Goal: Task Accomplishment & Management: Use online tool/utility

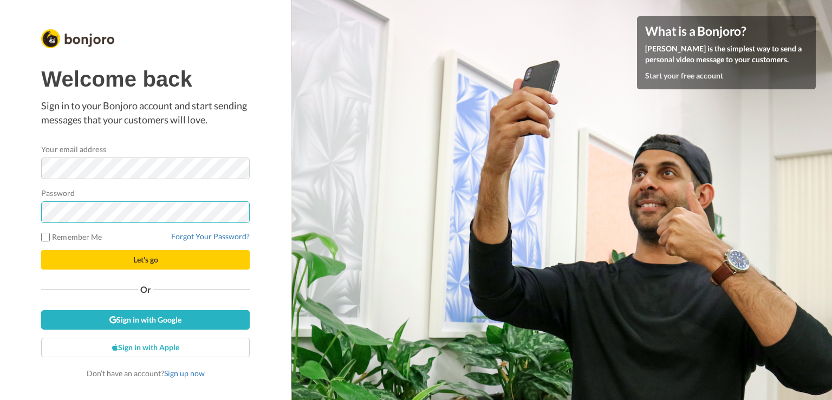
click at [41, 250] on button "Let's go" at bounding box center [145, 260] width 209 height 20
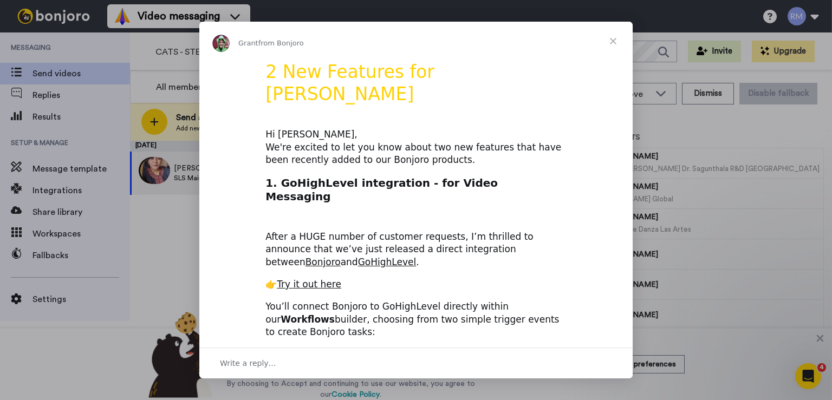
click at [612, 41] on span "Close" at bounding box center [613, 41] width 39 height 39
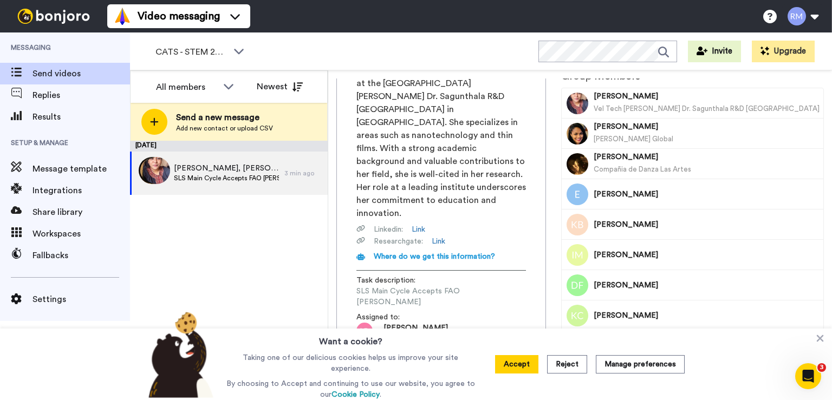
scroll to position [88, 0]
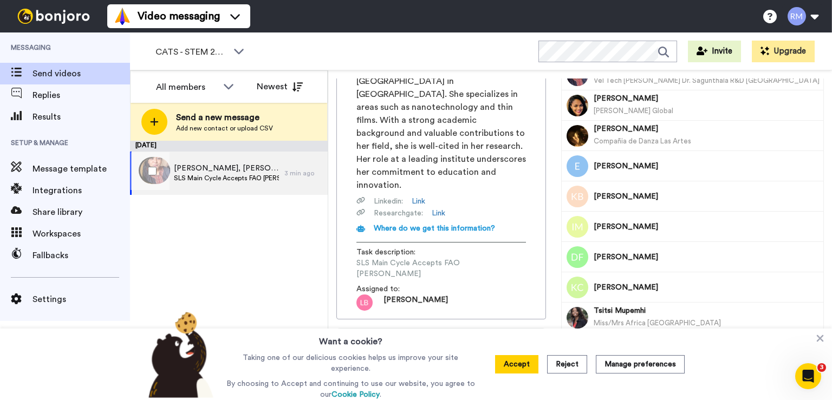
click at [194, 179] on span "SLS Main Cycle Accepts FAO [PERSON_NAME]" at bounding box center [226, 178] width 105 height 9
click at [196, 179] on span "SLS Main Cycle Accepts FAO [PERSON_NAME]" at bounding box center [226, 178] width 105 height 9
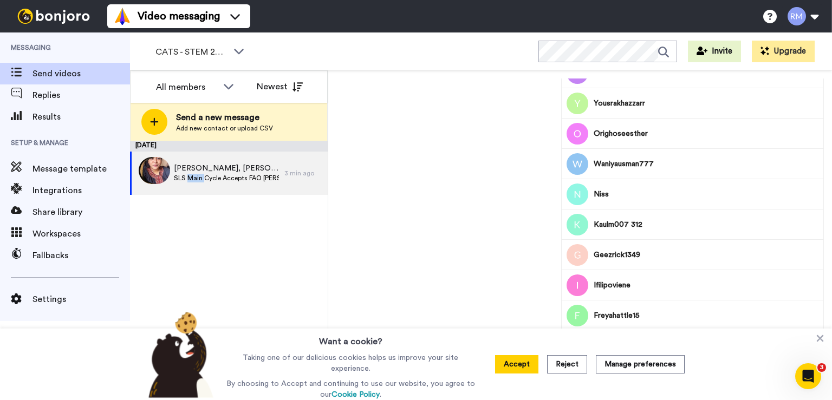
scroll to position [1337, 0]
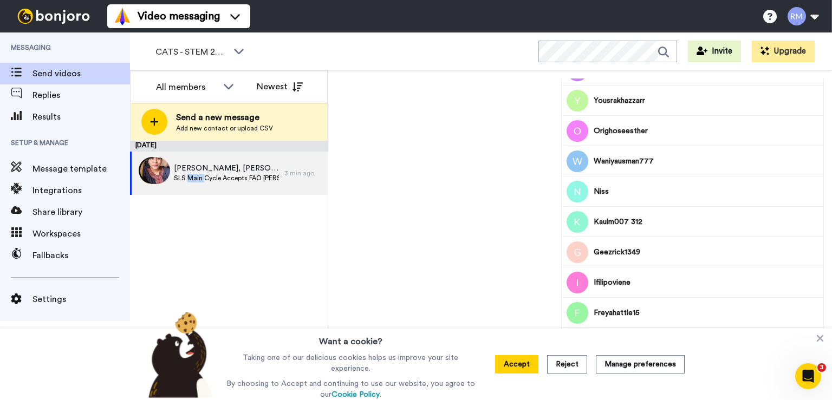
drag, startPoint x: 820, startPoint y: 122, endPoint x: 24, endPoint y: 8, distance: 804.0
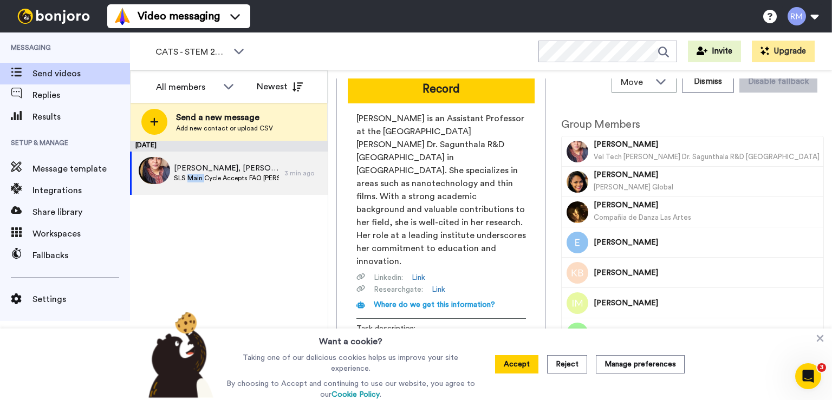
scroll to position [0, 0]
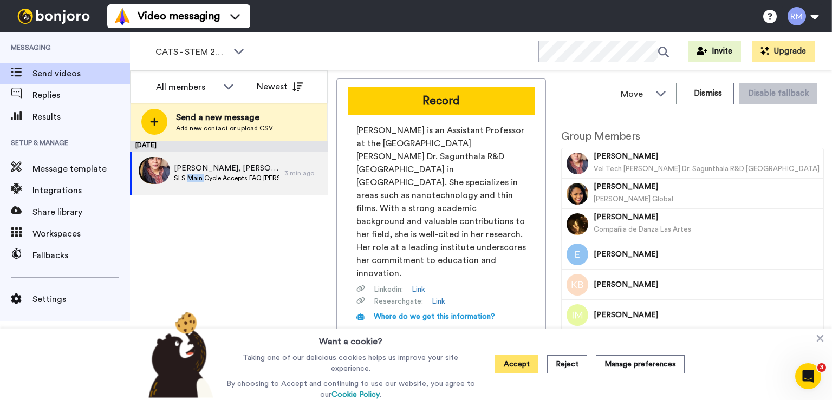
click at [511, 370] on button "Accept" at bounding box center [516, 364] width 43 height 18
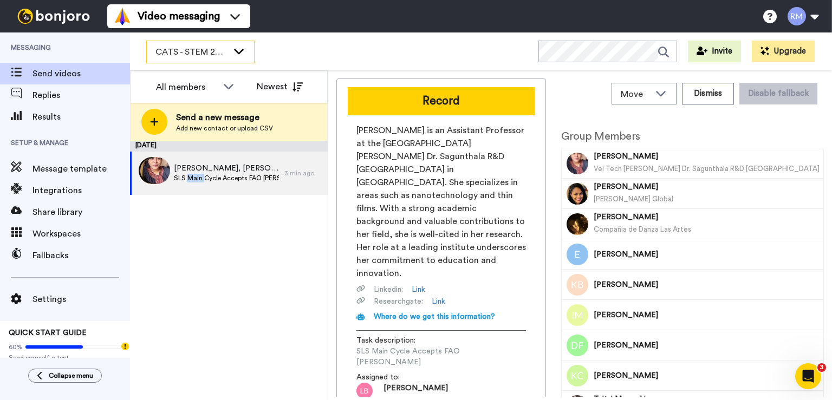
click at [231, 48] on div "CATS - STEM 2025" at bounding box center [200, 52] width 107 height 22
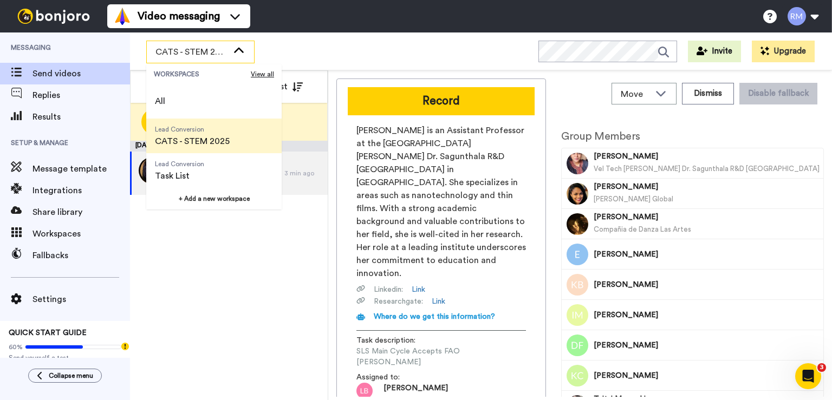
click at [232, 49] on div "CATS - STEM 2025" at bounding box center [200, 52] width 107 height 22
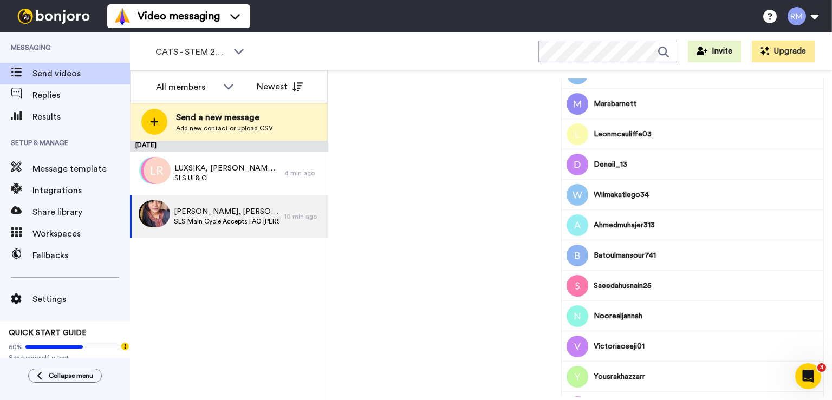
scroll to position [1237, 0]
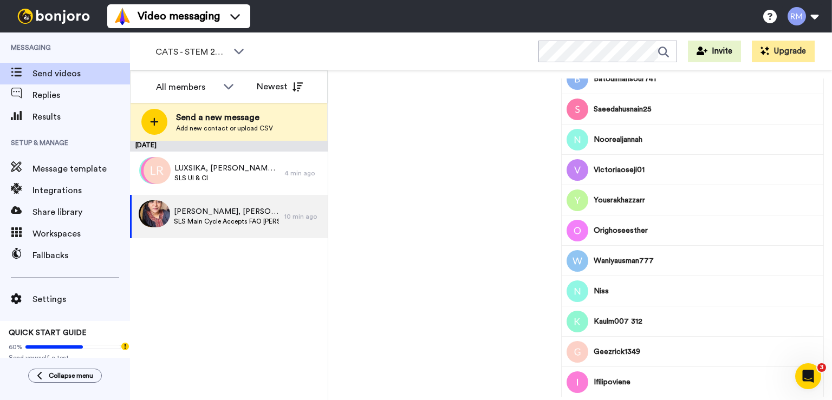
click at [475, 196] on div "Record Saranya Amirthihan is an Assistant Professor at the Vel Tech Rangarajan …" at bounding box center [580, 238] width 488 height 319
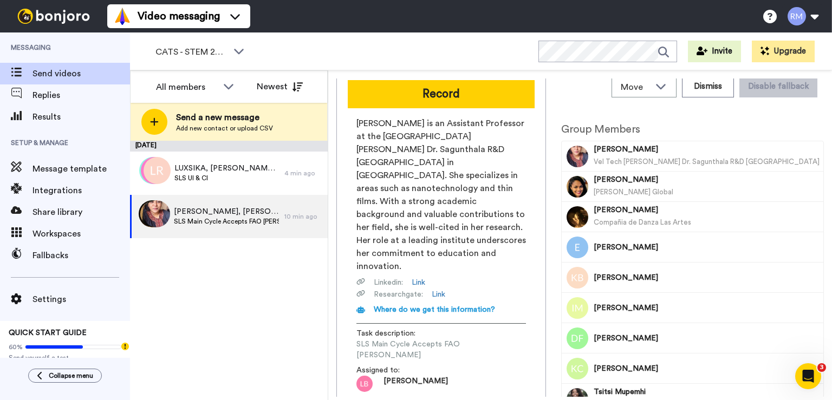
scroll to position [0, 0]
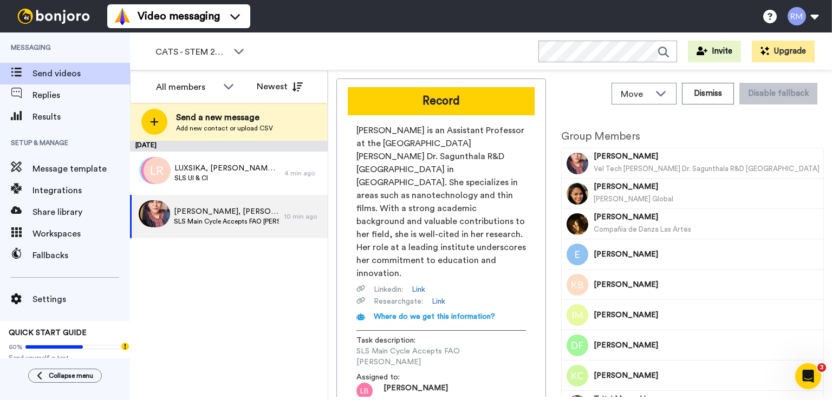
click at [766, 131] on h2 "Group Members" at bounding box center [692, 137] width 263 height 12
click at [656, 92] on icon at bounding box center [661, 93] width 10 height 5
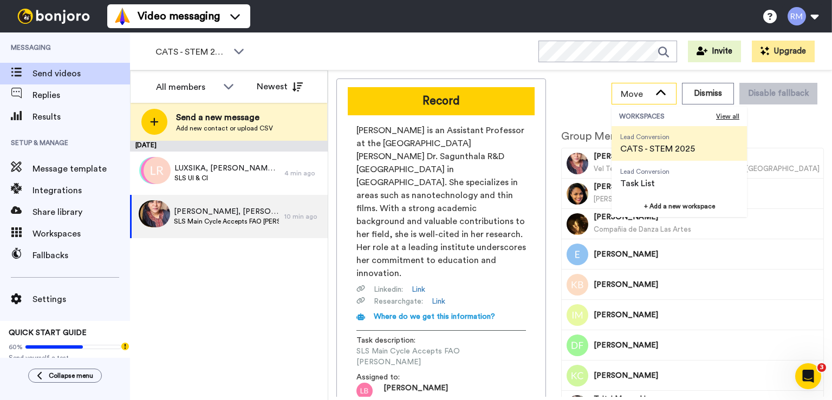
click at [656, 92] on icon at bounding box center [660, 93] width 13 height 11
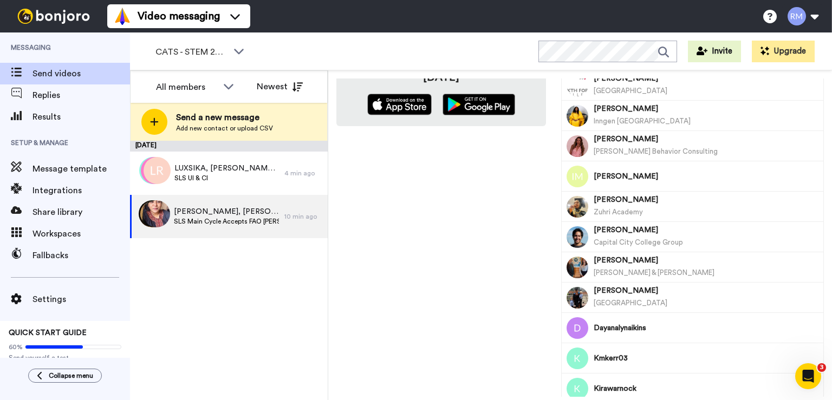
scroll to position [486, 0]
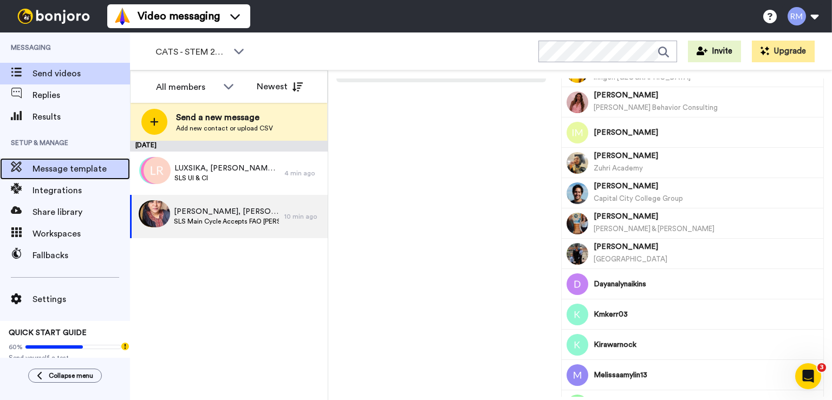
click at [40, 168] on span "Message template" at bounding box center [82, 169] width 98 height 13
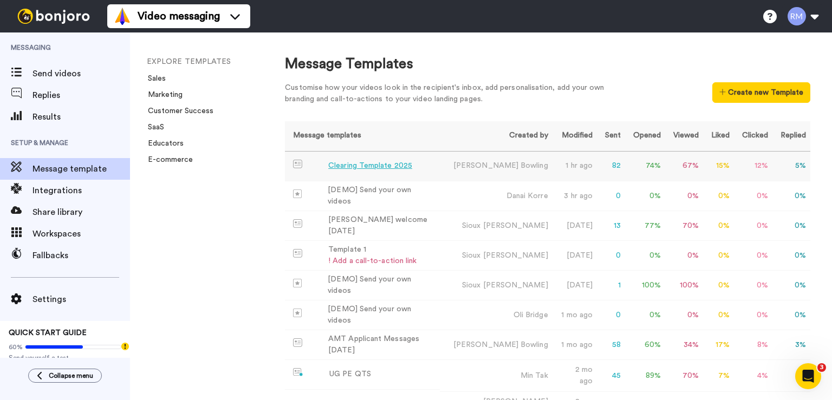
click at [384, 167] on div "Clearing Template 2025" at bounding box center [370, 165] width 84 height 11
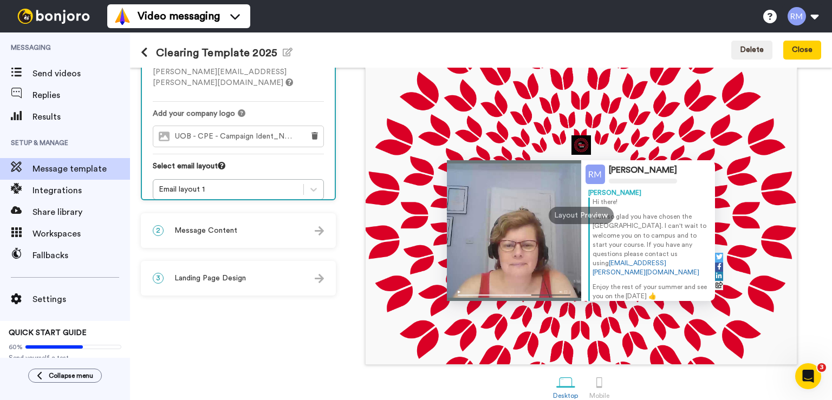
scroll to position [85, 0]
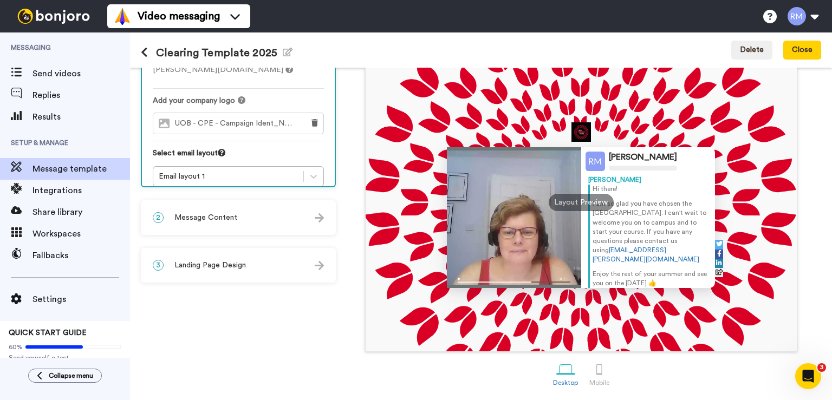
click at [205, 215] on span "Message Content" at bounding box center [205, 217] width 63 height 11
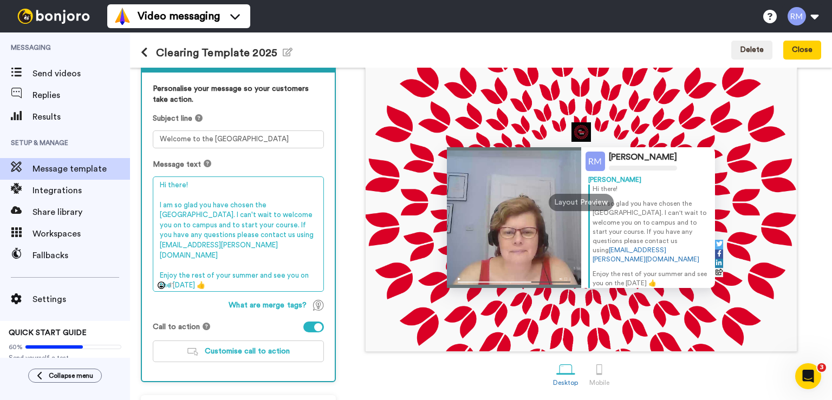
drag, startPoint x: 207, startPoint y: 274, endPoint x: 157, endPoint y: 207, distance: 83.1
click at [157, 207] on textarea "Hi there! I am so glad you have chosen the University of Bedfordshire. I can't …" at bounding box center [238, 235] width 171 height 116
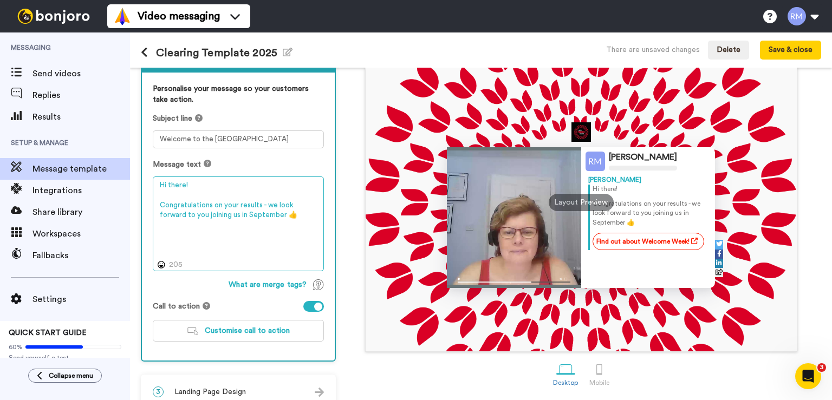
click at [291, 221] on textarea "Hi there! Congratulations on your results - we look forward to you joining us i…" at bounding box center [238, 224] width 171 height 95
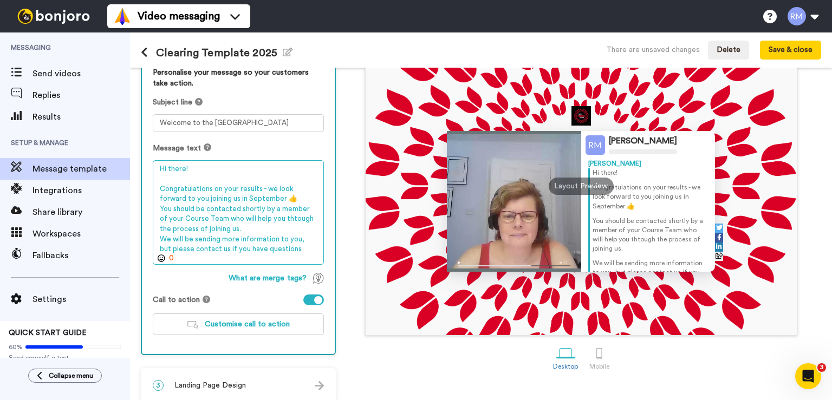
scroll to position [110, 0]
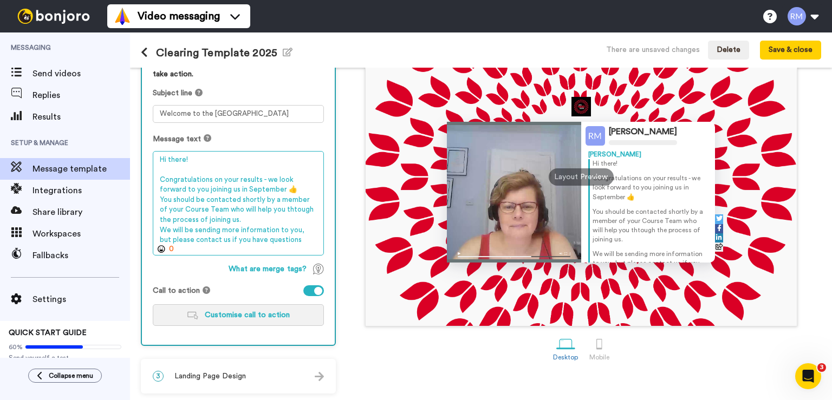
type textarea "Hi there! Congratulations on your results - we look forward to you joining us i…"
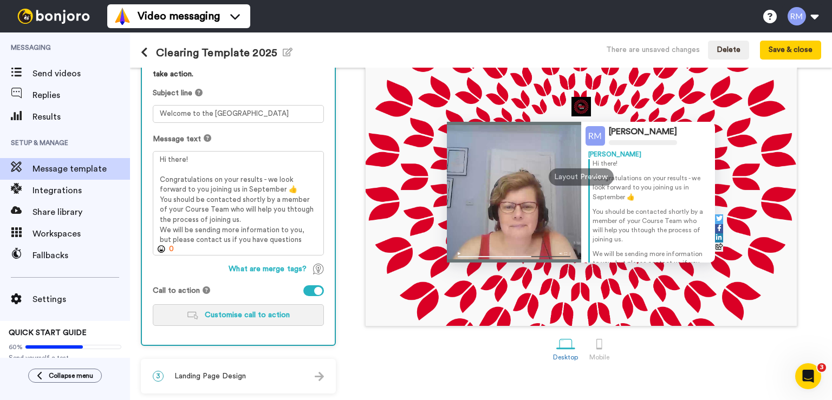
click at [232, 316] on span "Customise call to action" at bounding box center [247, 315] width 85 height 8
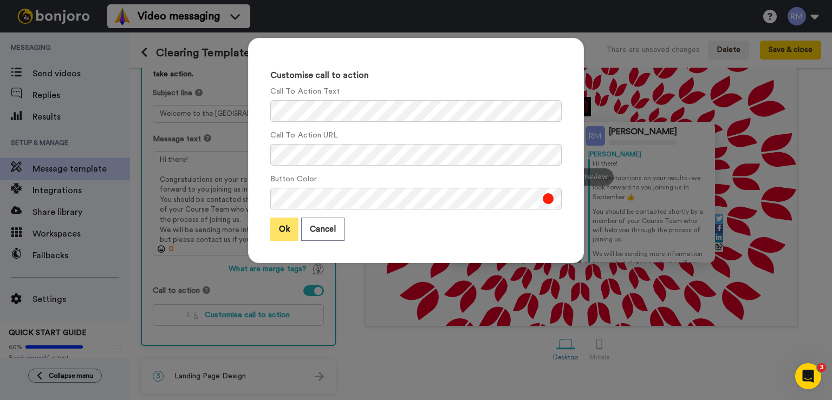
click at [278, 226] on button "Ok" at bounding box center [284, 229] width 28 height 23
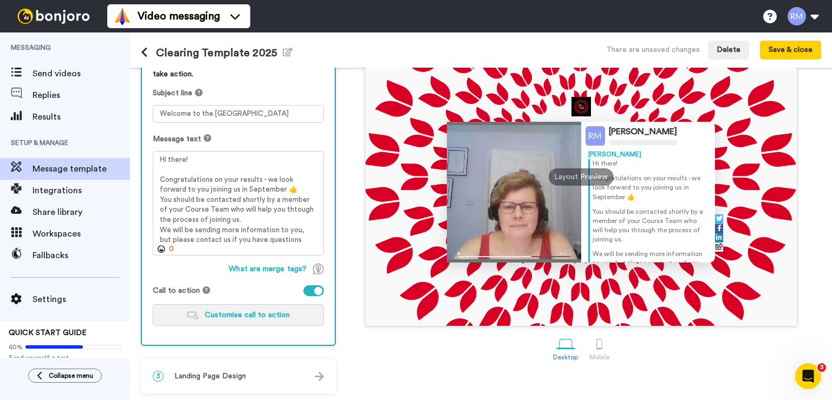
scroll to position [0, 0]
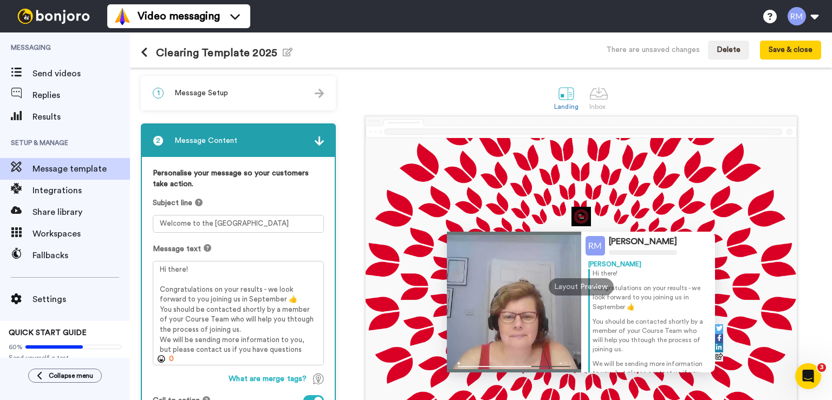
click at [322, 139] on img at bounding box center [319, 141] width 9 height 9
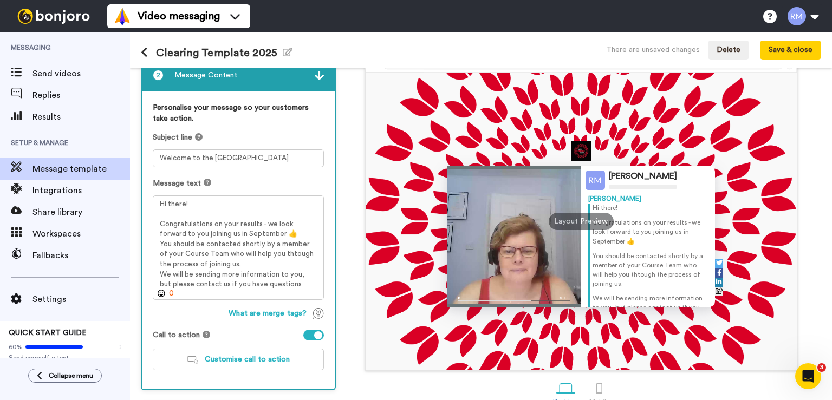
scroll to position [110, 0]
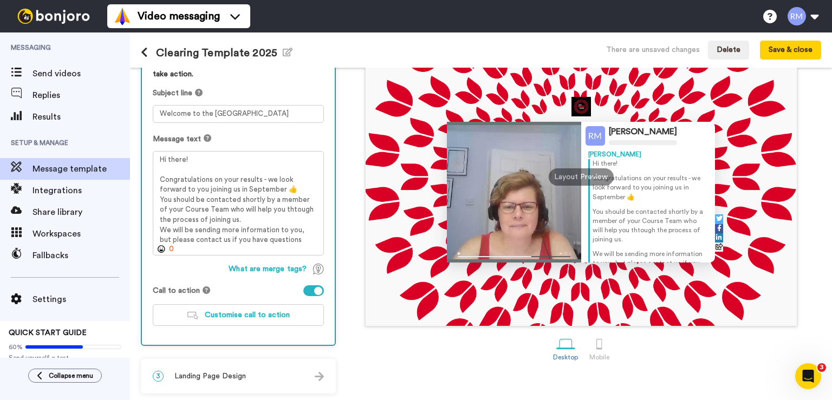
click at [322, 378] on img at bounding box center [319, 376] width 9 height 9
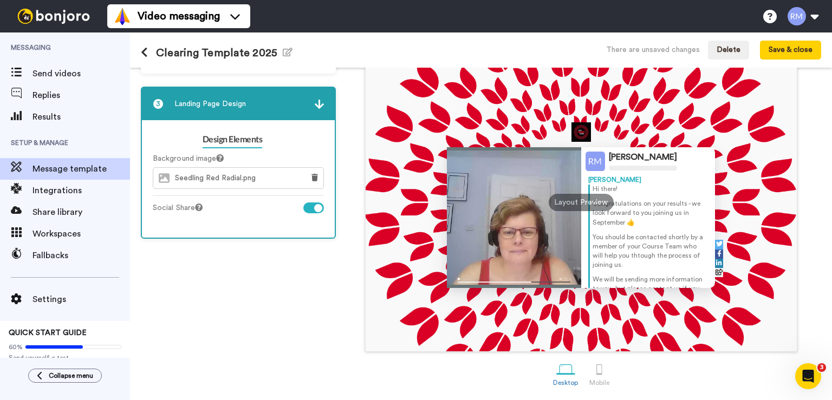
scroll to position [85, 0]
click at [326, 103] on div "3 Landing Page Design" at bounding box center [238, 104] width 193 height 33
click at [317, 105] on img at bounding box center [319, 104] width 9 height 9
click at [265, 314] on div "1 Message Setup From robin.maytum@beds.ac.uk Add your company logo UOB - CPE - …" at bounding box center [241, 191] width 200 height 401
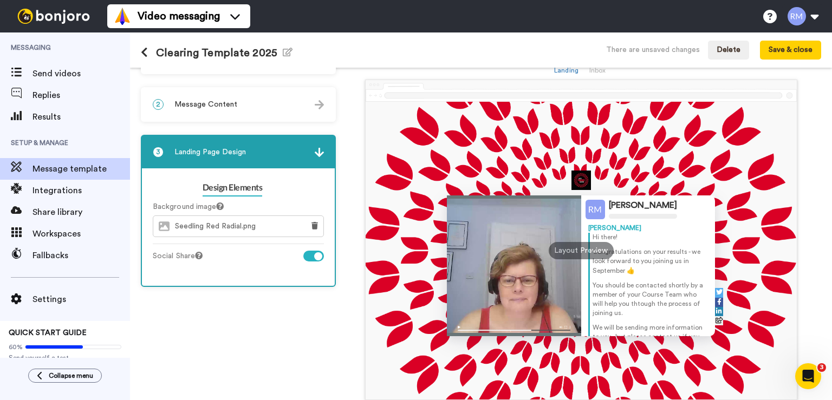
scroll to position [0, 0]
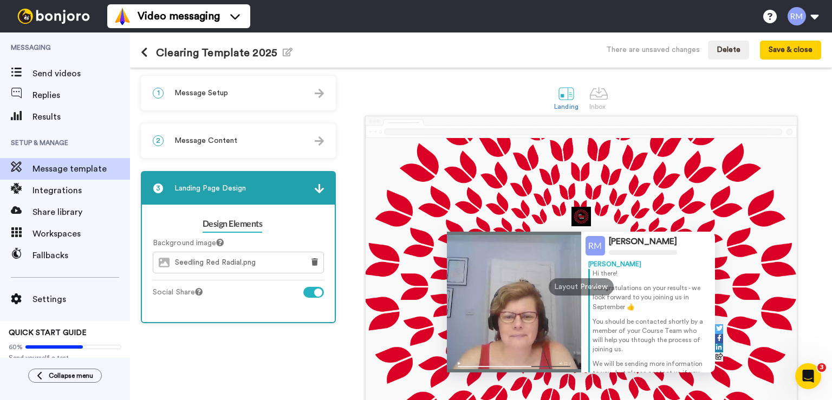
click at [320, 93] on img at bounding box center [319, 93] width 9 height 9
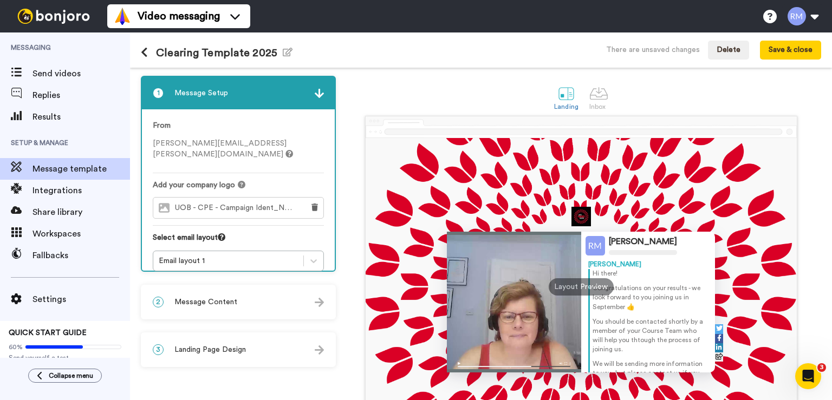
click at [321, 93] on img at bounding box center [319, 93] width 9 height 9
click at [40, 72] on span "Send videos" at bounding box center [82, 73] width 98 height 13
click at [327, 96] on div "1 Message Setup" at bounding box center [238, 93] width 193 height 33
click at [398, 82] on div "Landing Inbox" at bounding box center [581, 97] width 480 height 37
click at [791, 51] on button "Save & close" at bounding box center [790, 51] width 61 height 20
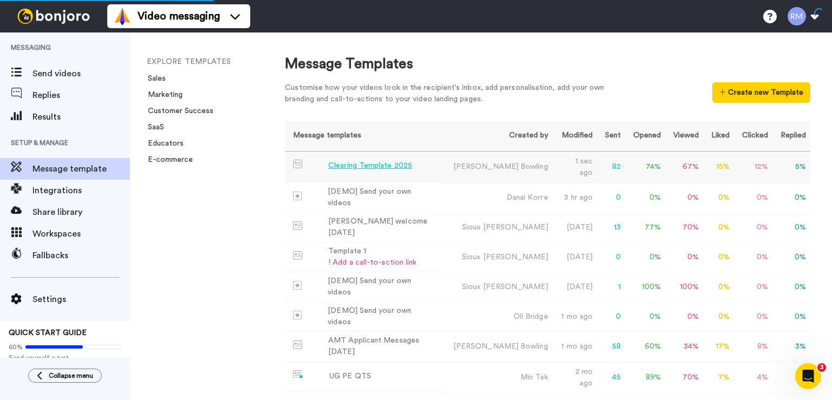
click at [380, 172] on div "Clearing Template 2025" at bounding box center [370, 165] width 84 height 11
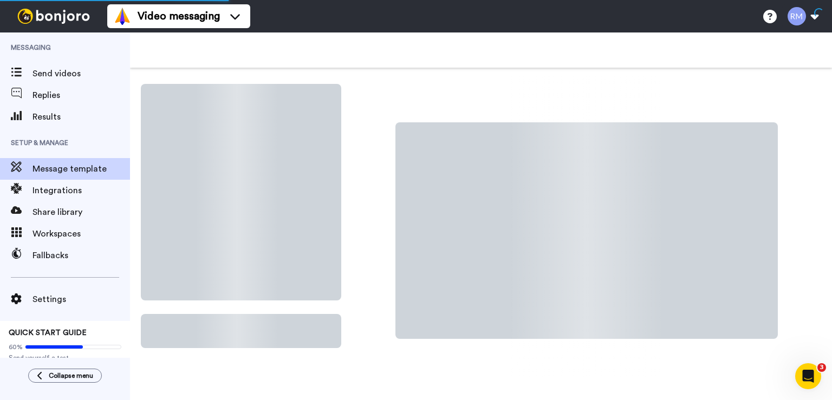
click at [380, 172] on div at bounding box center [581, 252] width 480 height 352
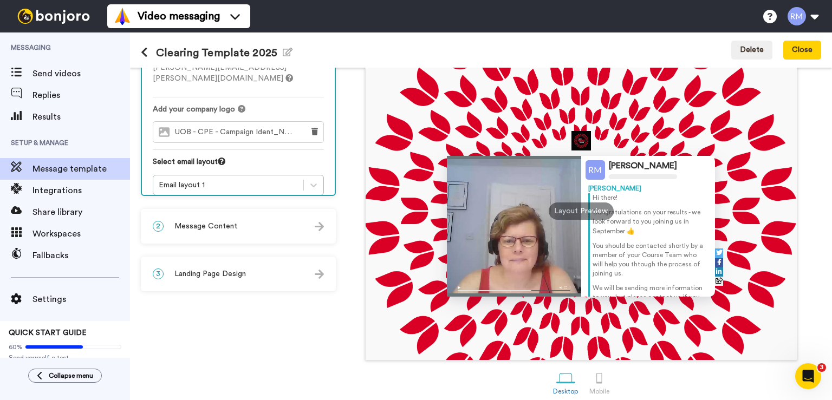
scroll to position [85, 0]
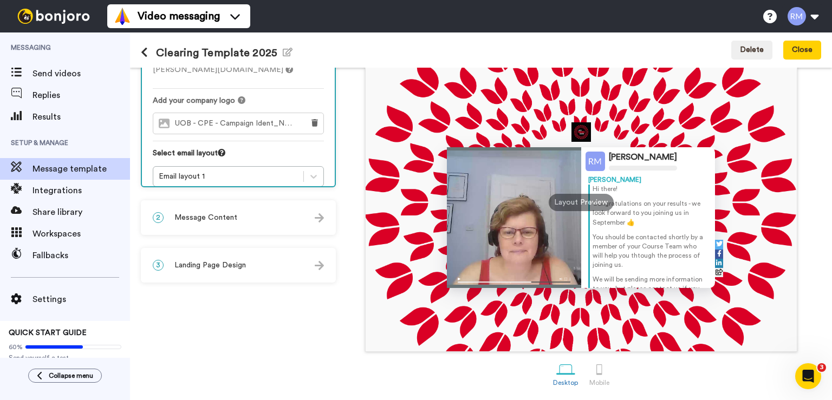
click at [213, 220] on span "Message Content" at bounding box center [205, 217] width 63 height 11
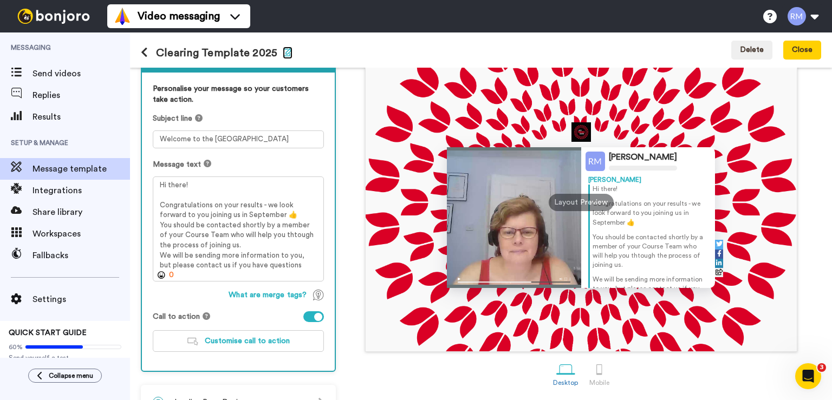
click at [289, 50] on icon "button" at bounding box center [288, 52] width 10 height 9
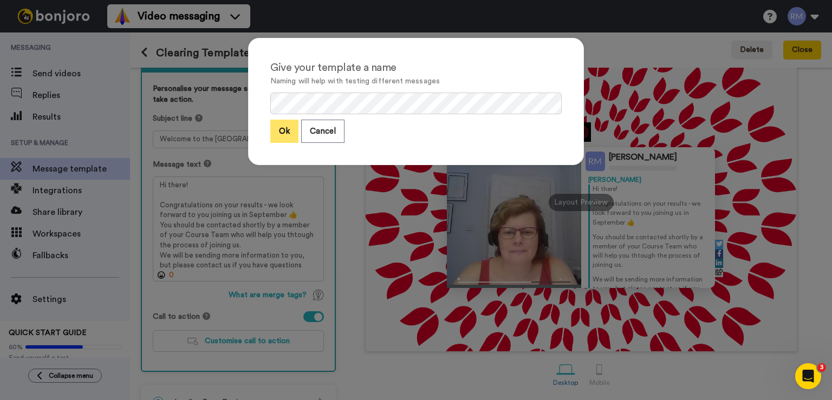
click at [275, 126] on button "Ok" at bounding box center [284, 131] width 28 height 23
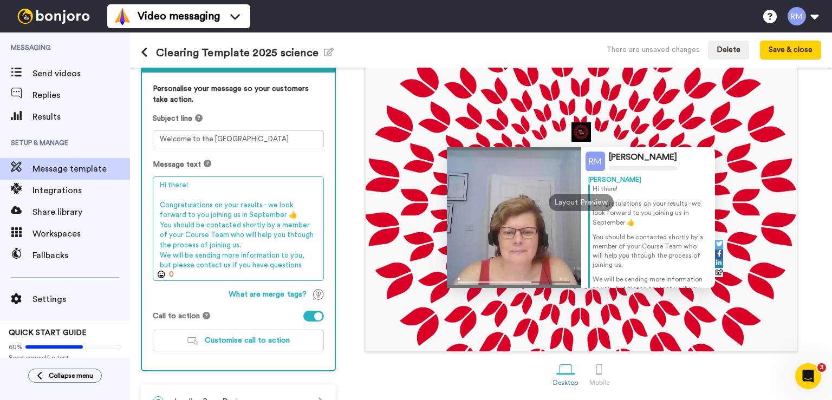
click at [223, 259] on textarea "Hi there! Congratulations on your results - we look forward to you joining us i…" at bounding box center [238, 229] width 171 height 105
drag, startPoint x: 292, startPoint y: 268, endPoint x: 155, endPoint y: 252, distance: 138.0
click at [155, 252] on textarea "Hi there! Congratulations on your results - we look forward to you joining us i…" at bounding box center [238, 229] width 171 height 105
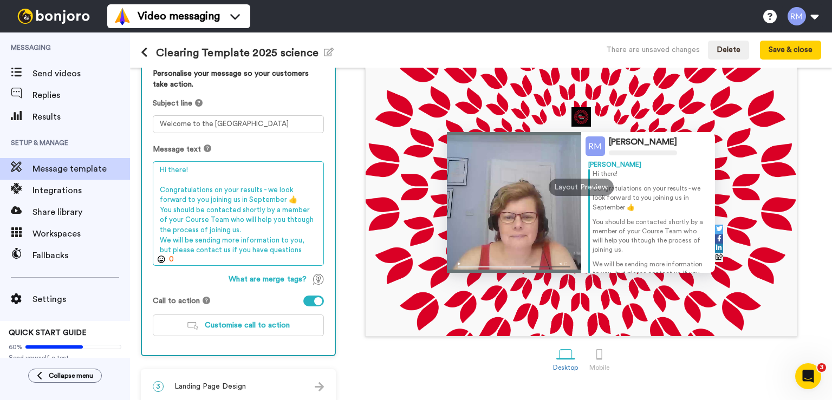
scroll to position [110, 0]
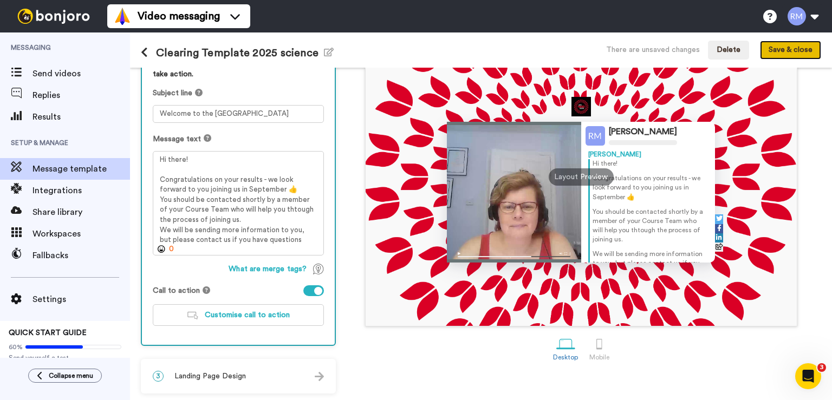
click at [808, 51] on button "Save & close" at bounding box center [790, 51] width 61 height 20
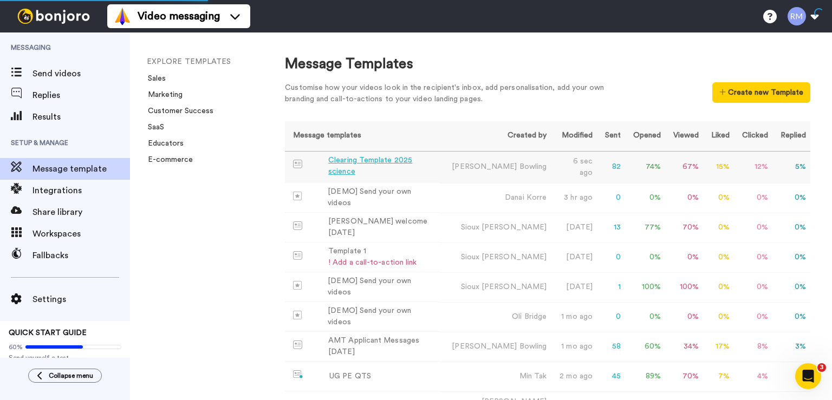
click at [387, 163] on div "Clearing Template 2025 science" at bounding box center [381, 166] width 107 height 23
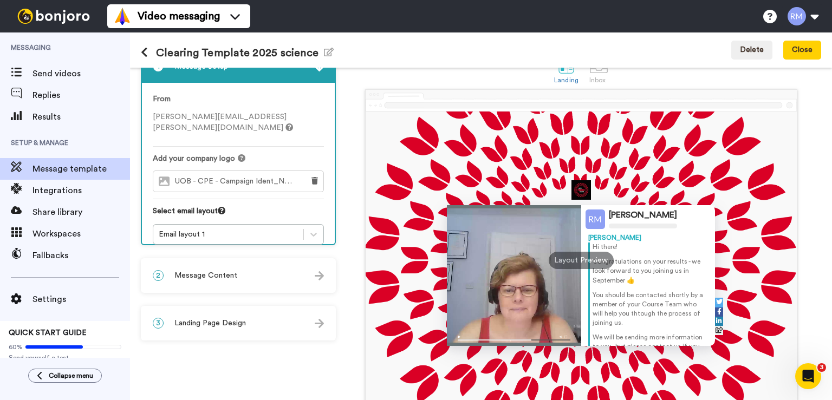
scroll to position [44, 0]
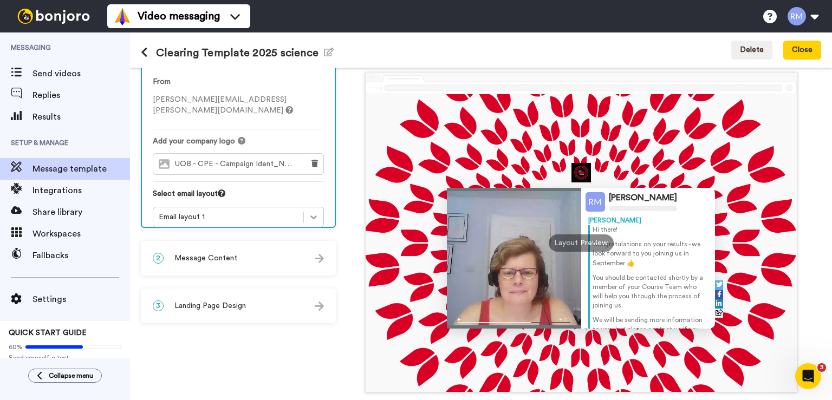
click at [317, 212] on icon at bounding box center [313, 217] width 11 height 11
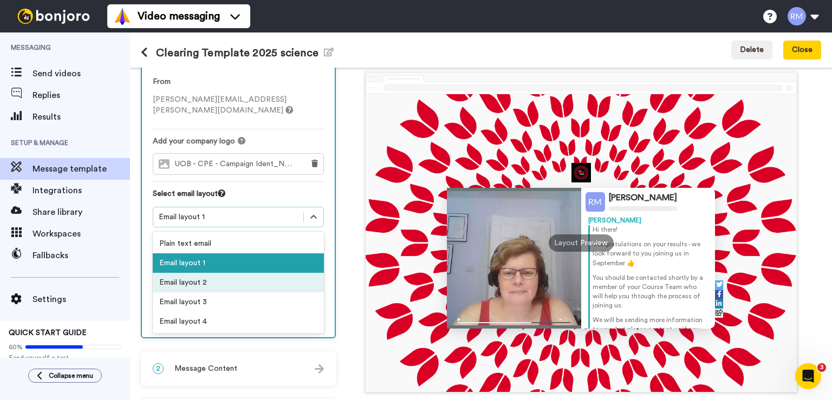
click at [205, 273] on div "Email layout 2" at bounding box center [238, 283] width 171 height 20
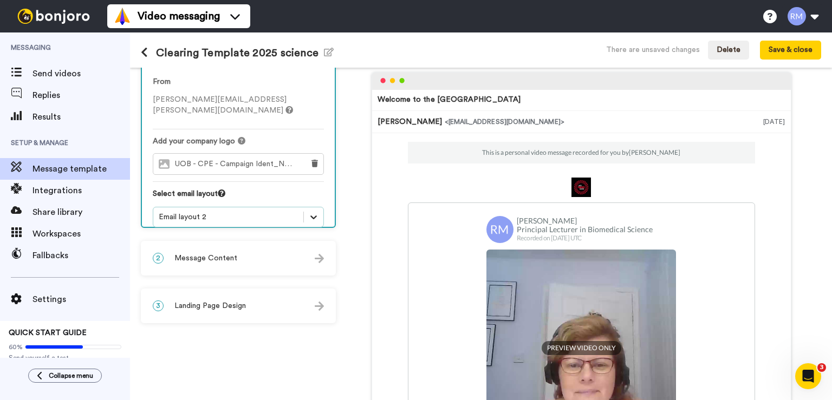
click at [321, 209] on div at bounding box center [314, 217] width 20 height 20
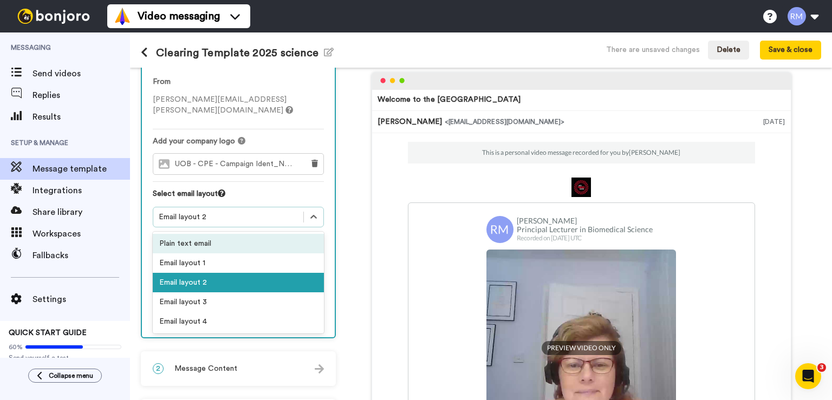
click at [233, 234] on div "Plain text email" at bounding box center [238, 244] width 171 height 20
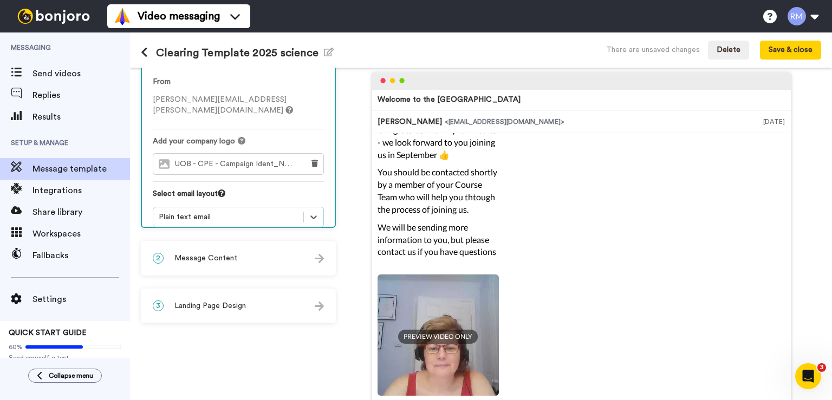
scroll to position [51, 0]
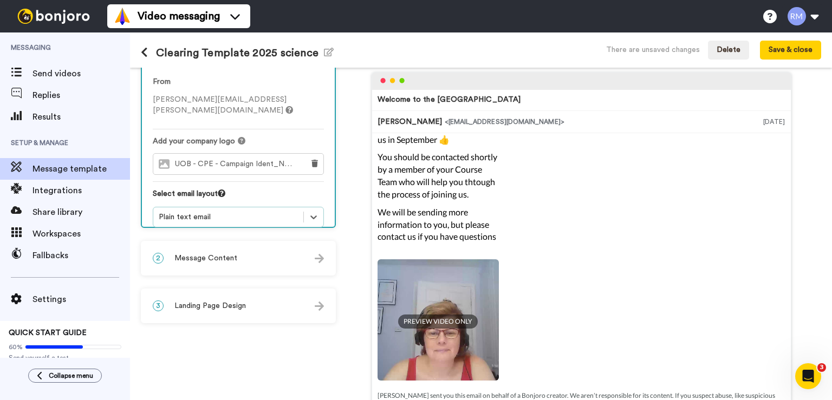
click at [408, 289] on img at bounding box center [438, 319] width 121 height 121
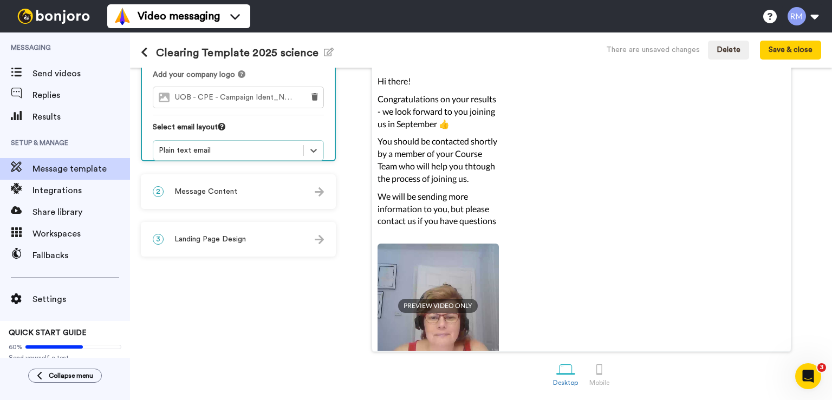
scroll to position [67, 0]
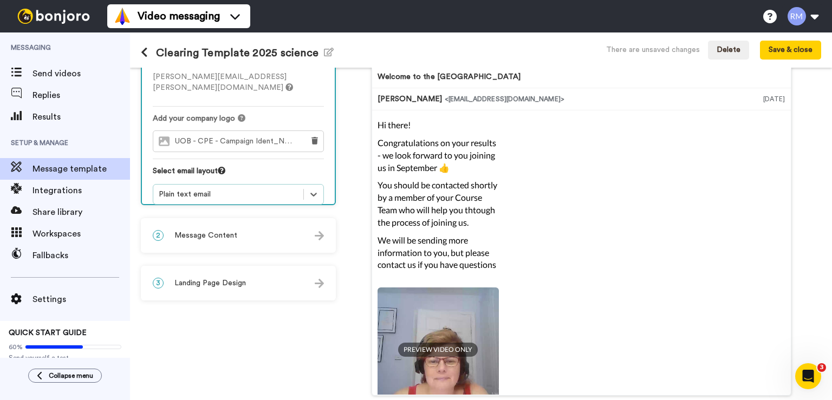
click at [283, 189] on div "Plain text email" at bounding box center [228, 194] width 139 height 11
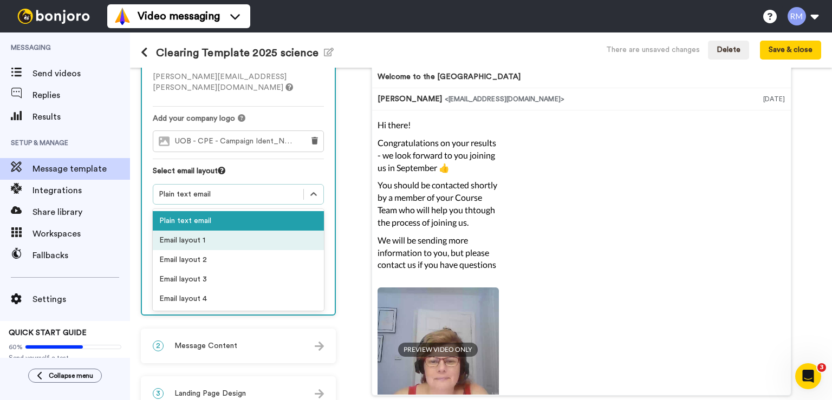
click at [239, 231] on div "Email layout 1" at bounding box center [238, 241] width 171 height 20
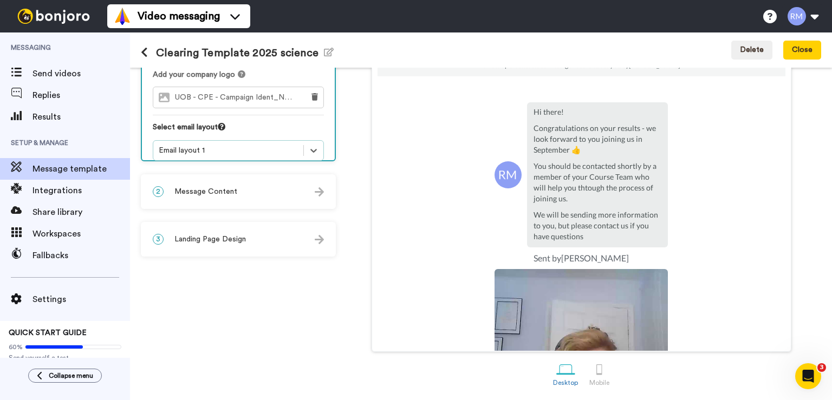
scroll to position [0, 0]
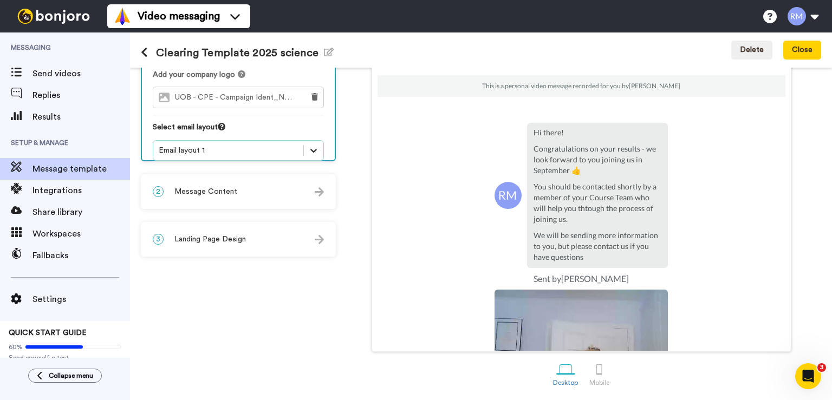
click at [313, 145] on icon at bounding box center [313, 150] width 11 height 11
click at [262, 140] on div "Email layout 1" at bounding box center [238, 150] width 171 height 21
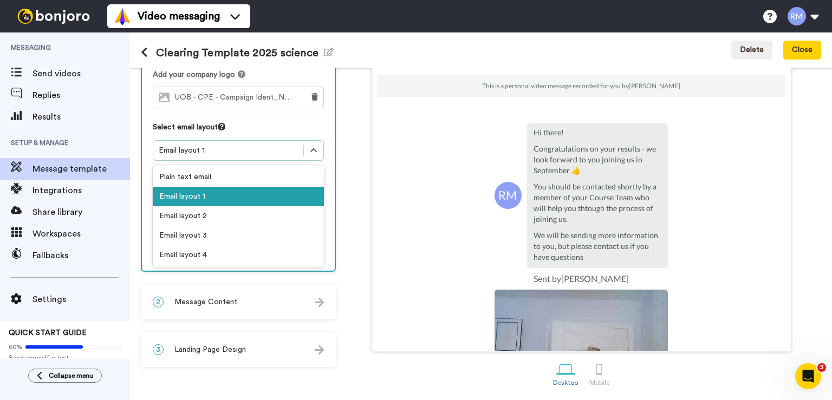
click at [262, 140] on div "Email layout 1" at bounding box center [238, 150] width 171 height 21
click at [190, 188] on div "Email layout 1" at bounding box center [238, 197] width 171 height 20
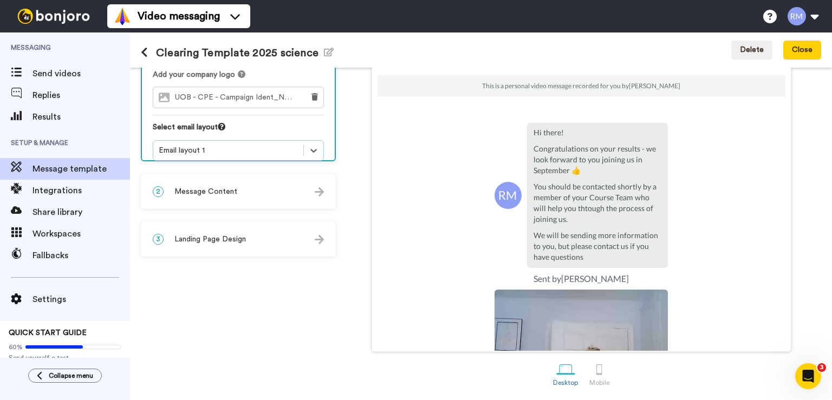
click at [236, 157] on div "From robin.maytum@beds.ac.uk Add your company logo UOB - CPE - Campaign Ident_N…" at bounding box center [238, 85] width 193 height 173
click at [247, 145] on div "Email layout 1" at bounding box center [228, 150] width 139 height 11
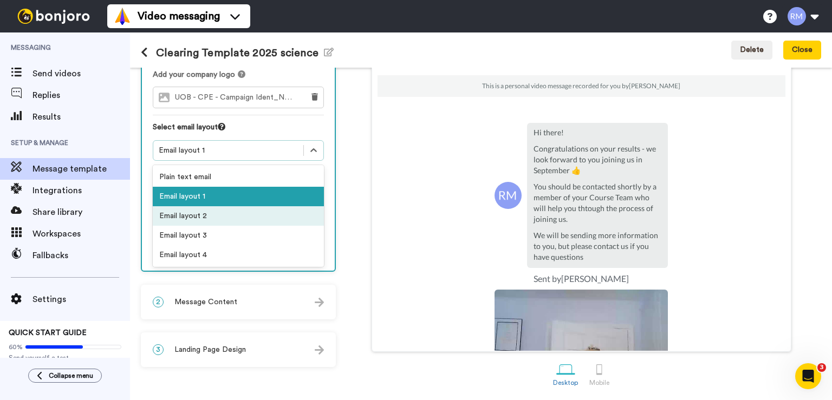
click at [197, 206] on div "Email layout 2" at bounding box center [238, 216] width 171 height 20
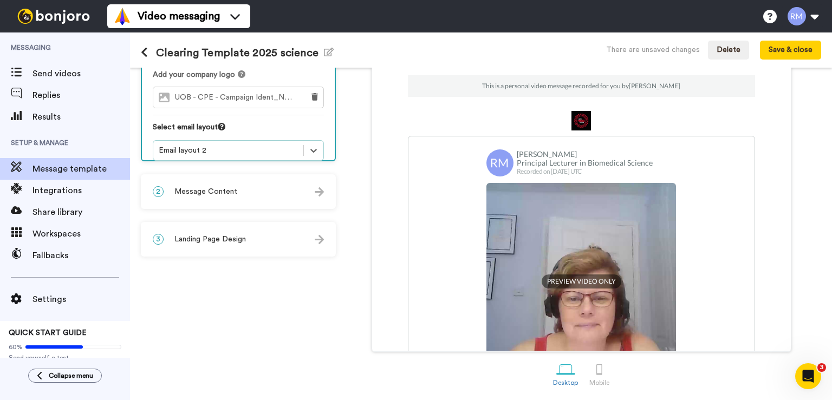
click at [209, 145] on div "Email layout 2" at bounding box center [228, 150] width 139 height 11
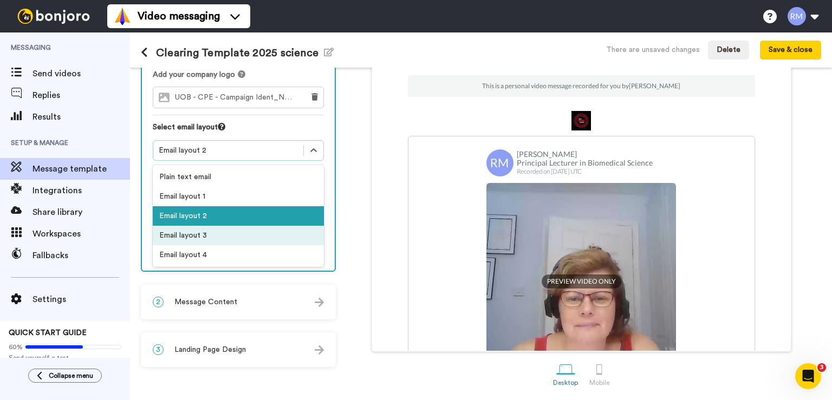
click at [194, 226] on div "Email layout 3" at bounding box center [238, 236] width 171 height 20
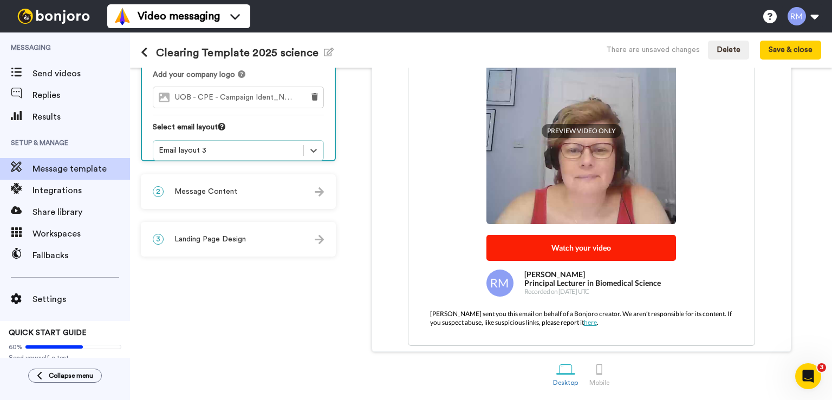
scroll to position [210, 0]
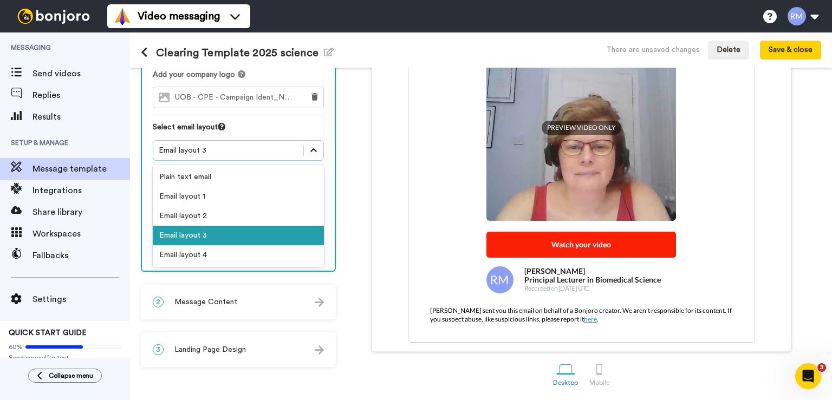
click at [313, 145] on icon at bounding box center [313, 150] width 11 height 11
click at [229, 245] on div "Email layout 4" at bounding box center [238, 255] width 171 height 20
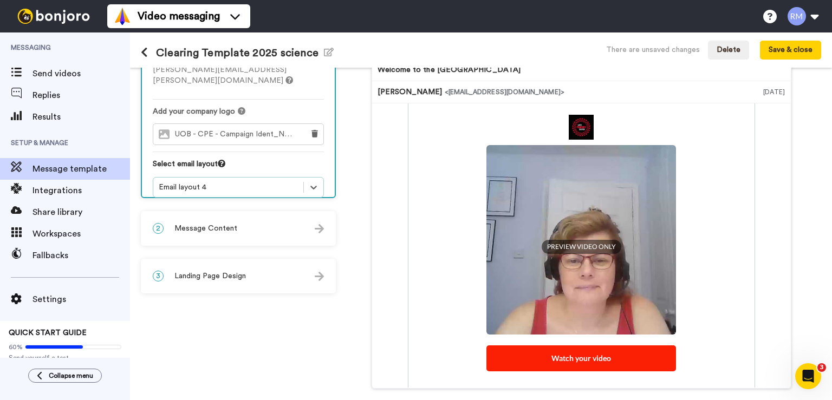
scroll to position [88, 0]
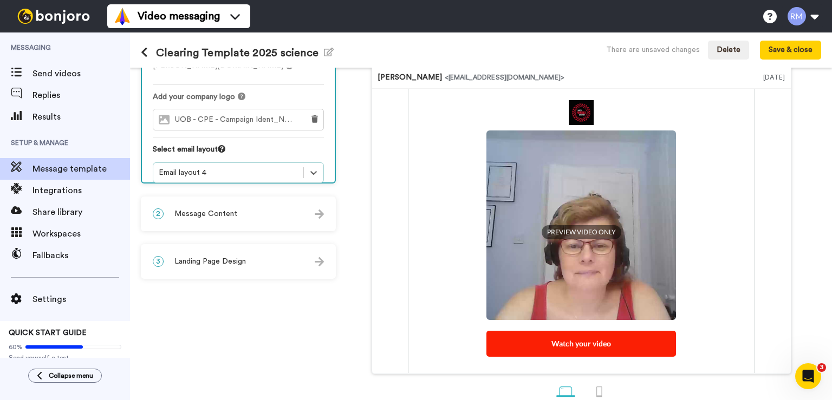
click at [274, 167] on div "Email layout 4" at bounding box center [228, 172] width 150 height 13
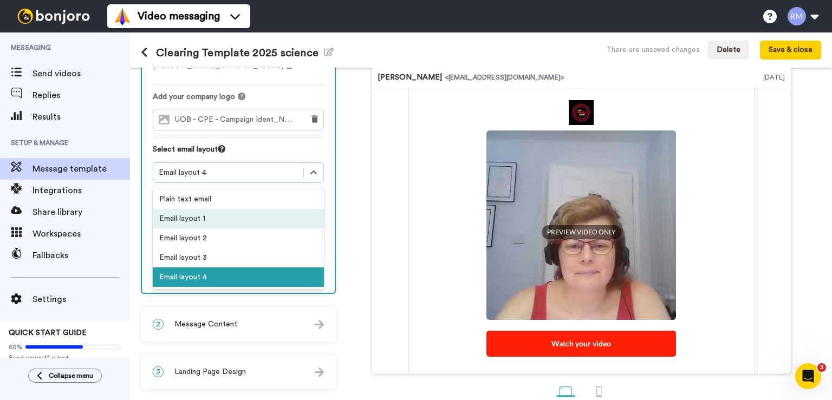
click at [245, 209] on div "Email layout 1" at bounding box center [238, 219] width 171 height 20
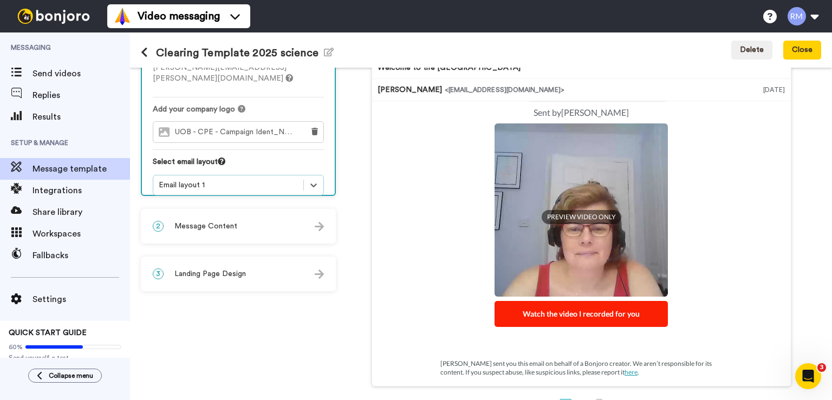
scroll to position [111, 0]
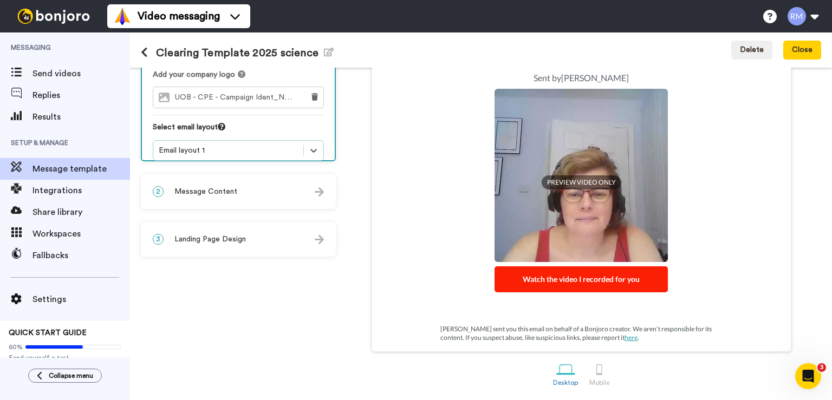
click at [224, 145] on div "Email layout 1" at bounding box center [228, 150] width 139 height 11
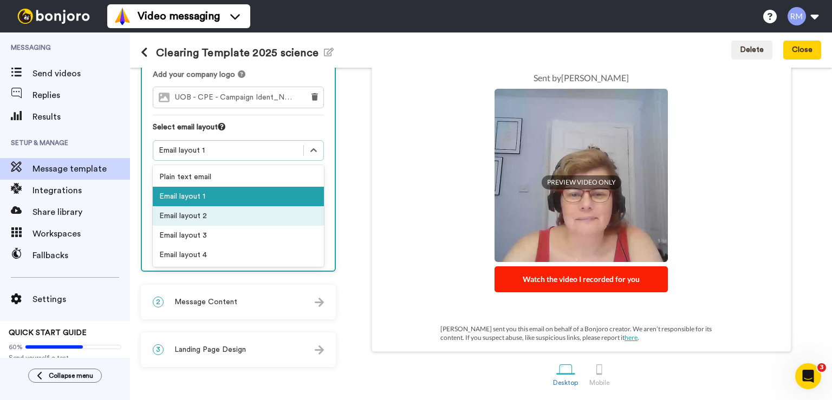
click at [198, 206] on div "Email layout 2" at bounding box center [238, 216] width 171 height 20
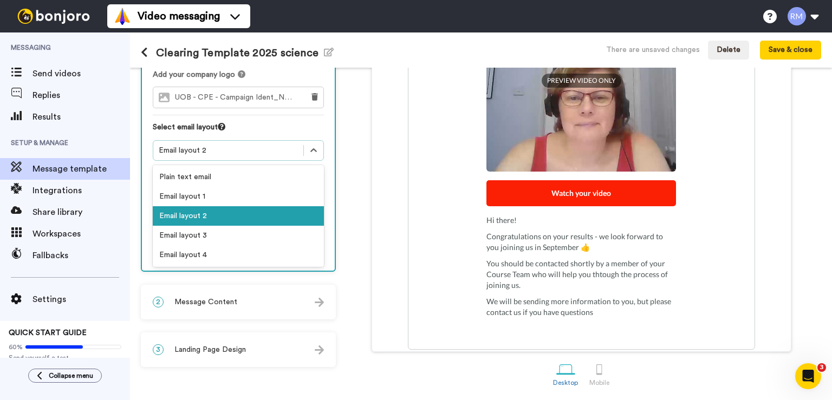
click at [239, 146] on div "Email layout 2" at bounding box center [238, 150] width 171 height 21
click at [211, 226] on div "Email layout 3" at bounding box center [238, 236] width 171 height 20
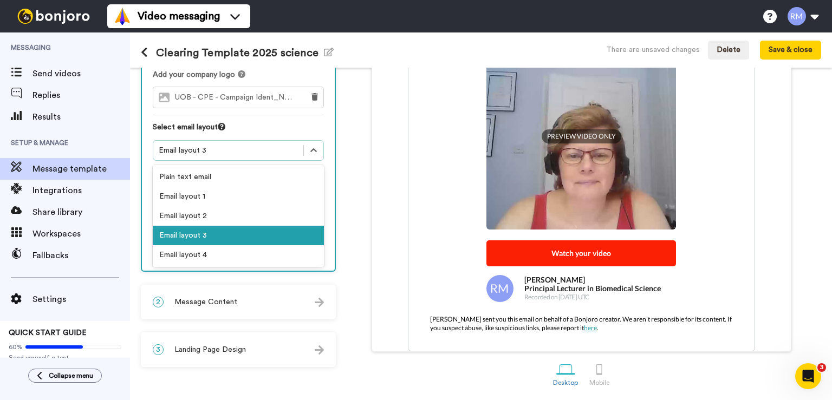
click at [259, 145] on div "Email layout 3" at bounding box center [228, 150] width 139 height 11
click at [201, 245] on div "Email layout 4" at bounding box center [238, 255] width 171 height 20
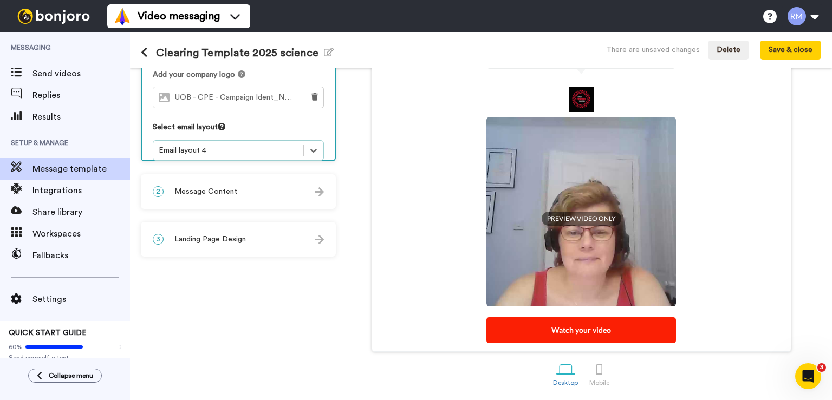
scroll to position [14, 0]
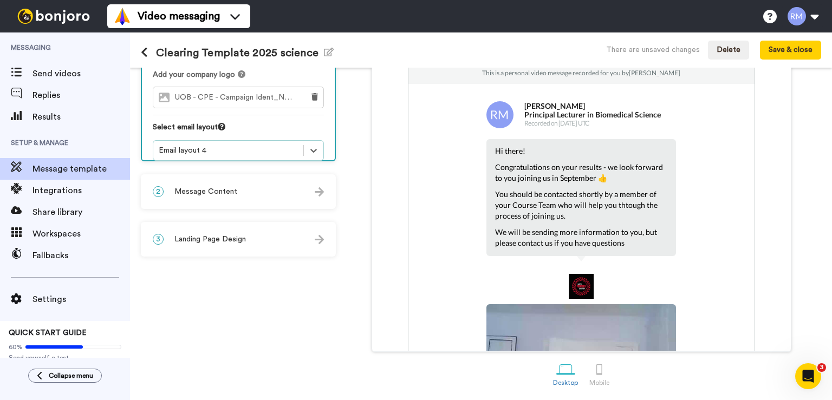
click at [206, 237] on span "Landing Page Design" at bounding box center [210, 239] width 72 height 11
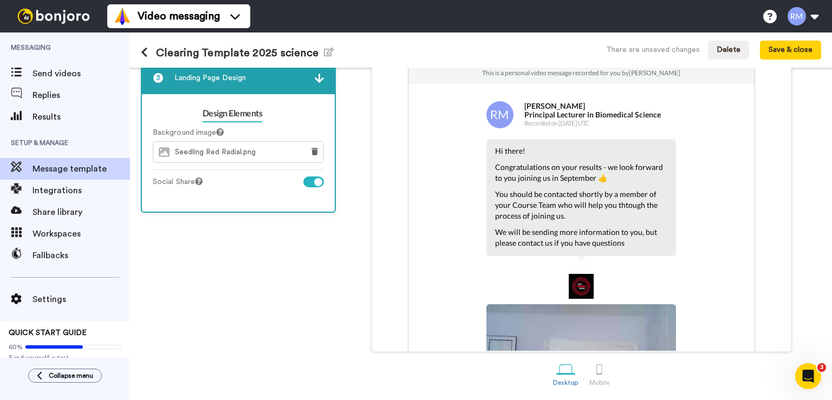
scroll to position [0, 0]
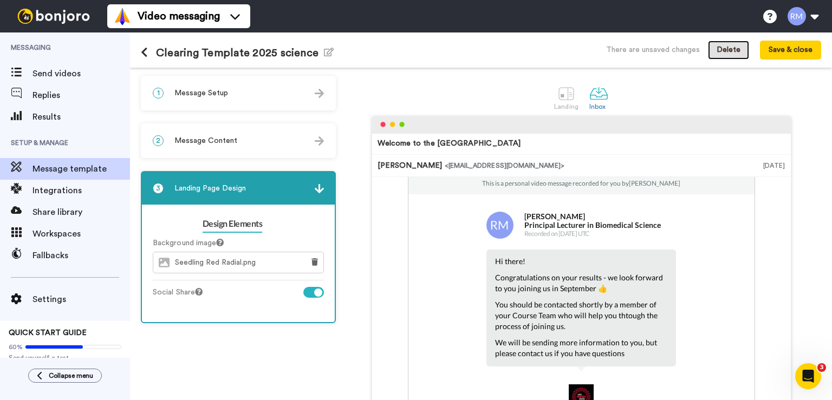
click at [724, 47] on button "Delete" at bounding box center [728, 51] width 41 height 20
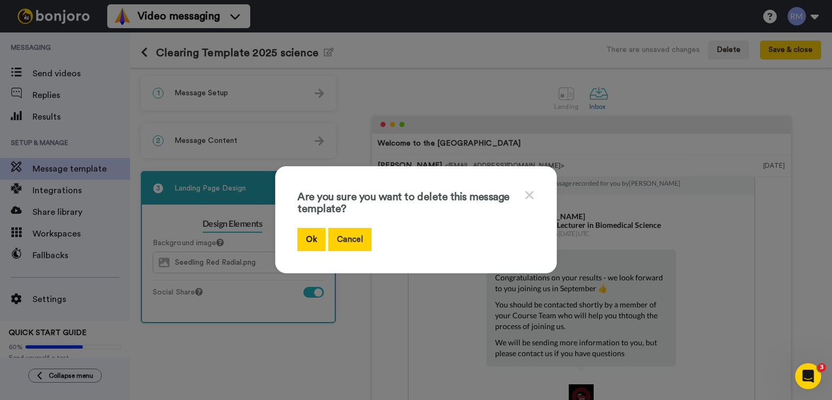
click at [346, 235] on button "Cancel" at bounding box center [349, 239] width 43 height 23
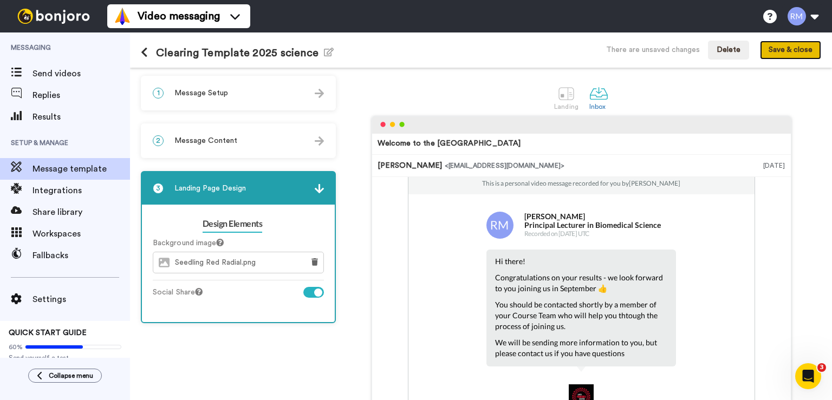
click at [775, 50] on button "Save & close" at bounding box center [790, 51] width 61 height 20
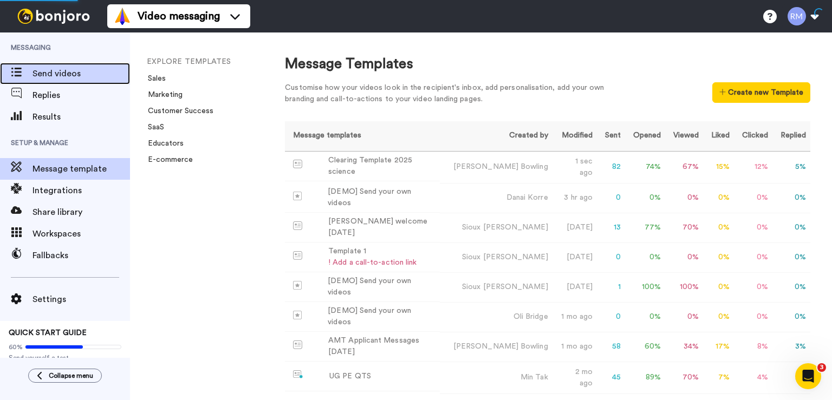
click at [40, 73] on span "Send videos" at bounding box center [82, 73] width 98 height 13
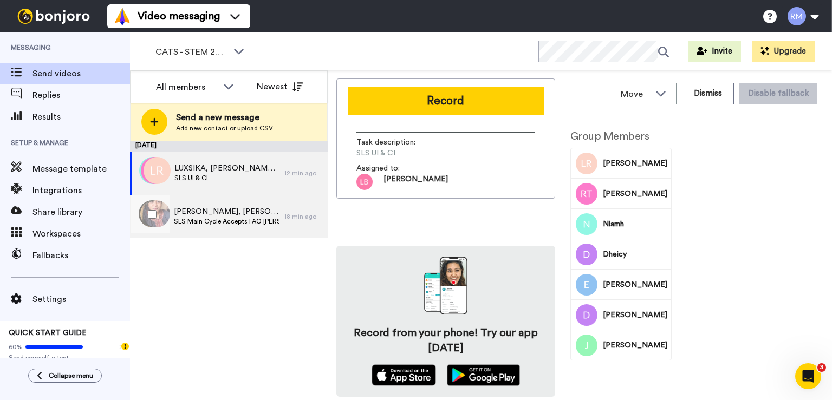
click at [229, 216] on span "Saranya, Camilla & 50 others" at bounding box center [226, 211] width 105 height 11
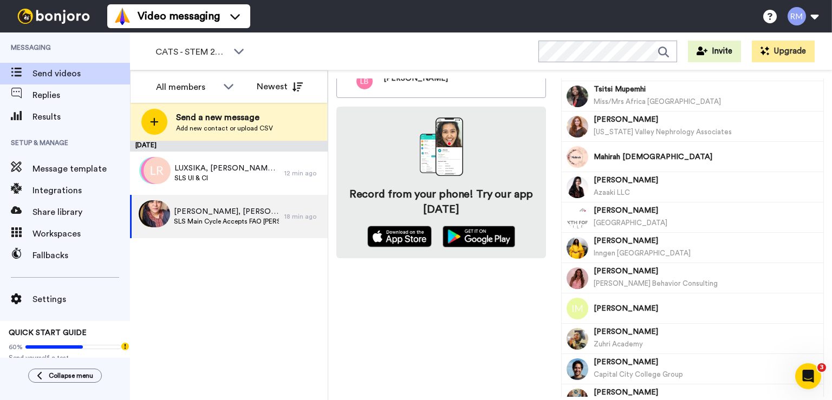
scroll to position [309, 0]
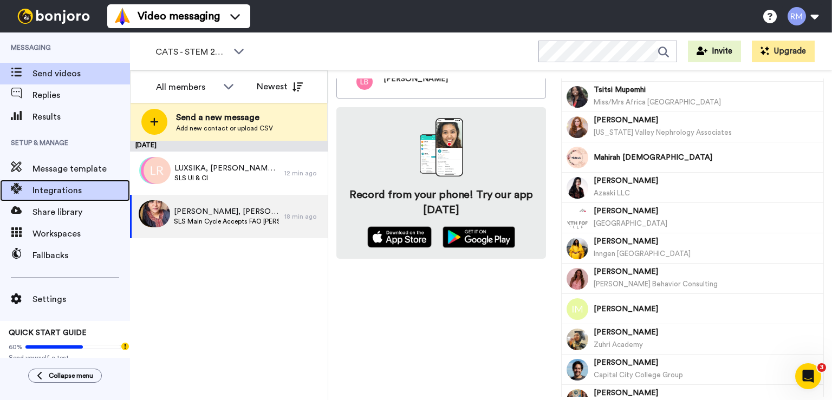
click at [49, 189] on span "Integrations" at bounding box center [82, 190] width 98 height 13
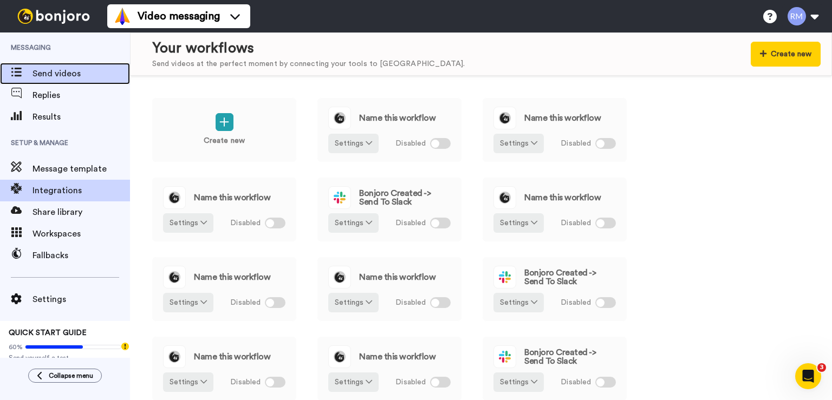
click at [52, 73] on span "Send videos" at bounding box center [82, 73] width 98 height 13
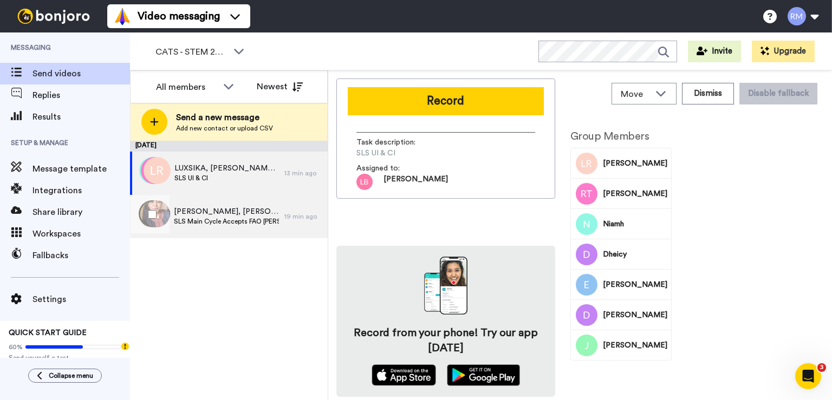
click at [176, 206] on div "[PERSON_NAME], [PERSON_NAME] & 50 others SLS Main Cycle Accepts FAO [PERSON_NAM…" at bounding box center [207, 216] width 154 height 43
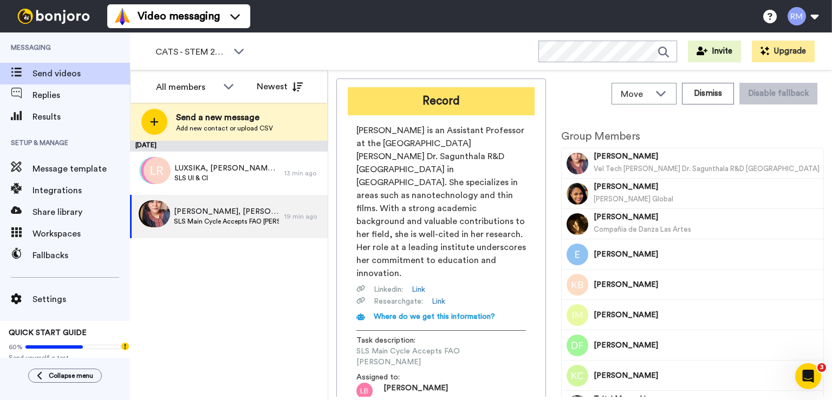
click at [446, 96] on button "Record" at bounding box center [441, 101] width 187 height 28
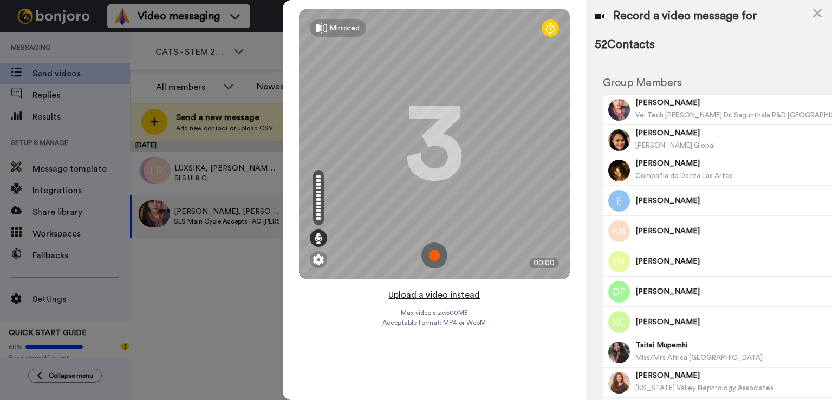
click at [443, 296] on button "Upload a video instead" at bounding box center [434, 295] width 98 height 14
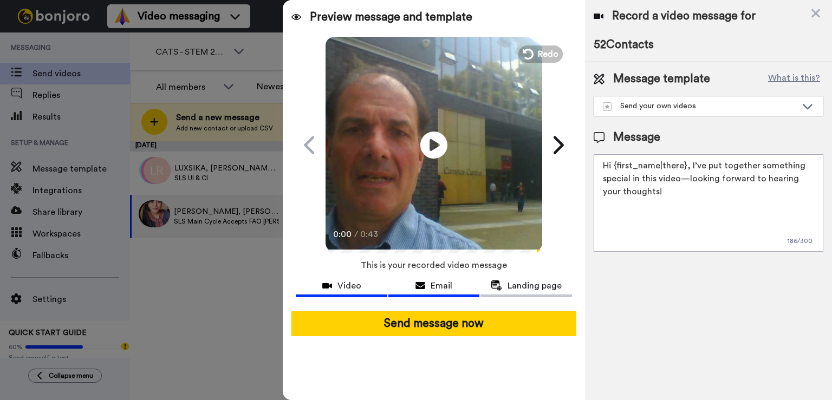
click at [437, 290] on span "Email" at bounding box center [442, 286] width 22 height 13
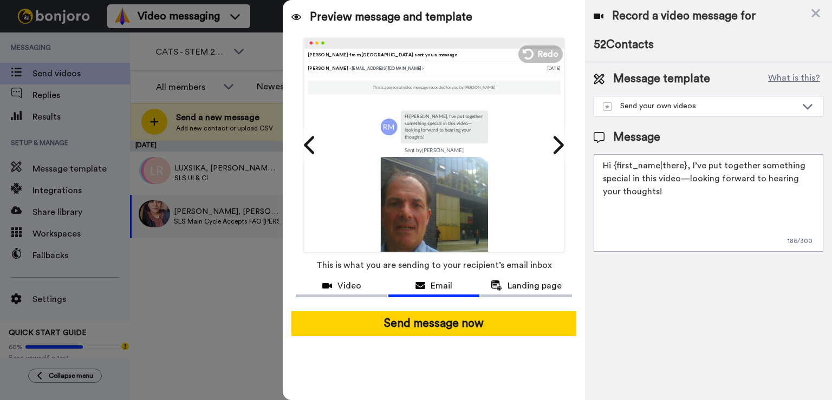
click at [646, 79] on span "Message template" at bounding box center [661, 79] width 97 height 16
click at [198, 286] on div at bounding box center [416, 200] width 832 height 400
drag, startPoint x: 689, startPoint y: 164, endPoint x: 696, endPoint y: 214, distance: 50.4
click at [696, 214] on textarea "Hi {first_name|there}, I’ve put together something special in this video—lookin…" at bounding box center [709, 203] width 230 height 98
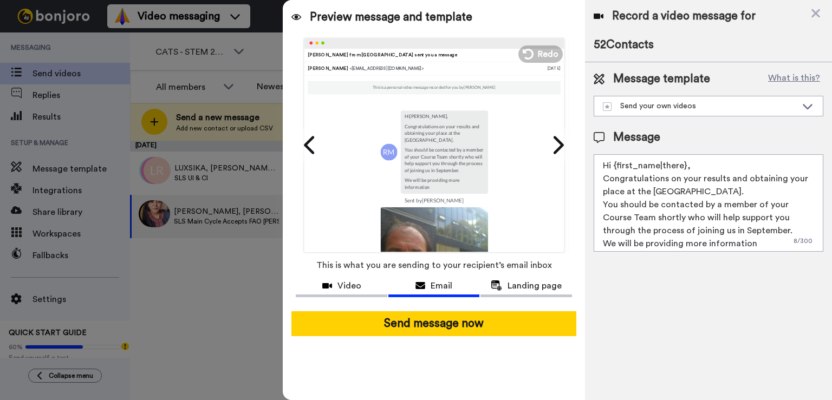
drag, startPoint x: 693, startPoint y: 231, endPoint x: 595, endPoint y: 237, distance: 98.8
click at [595, 237] on textarea "Hi {first_name|there}, Congratulations on your results and obtaining your place…" at bounding box center [709, 203] width 230 height 98
click at [753, 242] on textarea "Hi {first_name|there}, Congratulations on your results and obtaining your place…" at bounding box center [709, 203] width 230 height 98
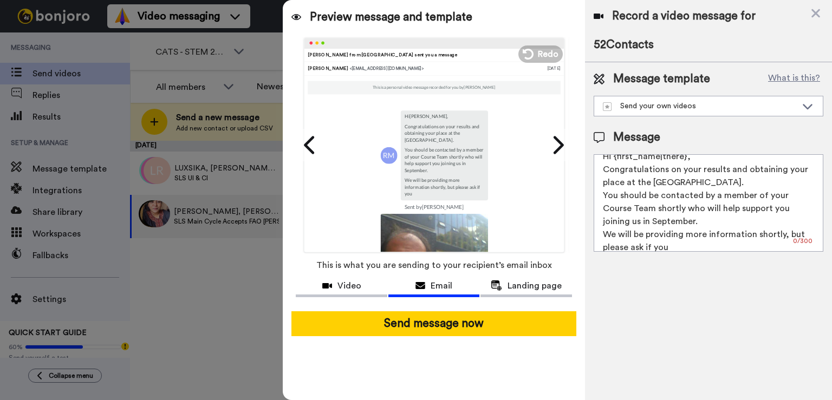
drag, startPoint x: 705, startPoint y: 232, endPoint x: 603, endPoint y: 239, distance: 102.1
click at [603, 239] on textarea "Hi {first_name|there}, Congratulations on your results and obtaining your place…" at bounding box center [709, 203] width 230 height 98
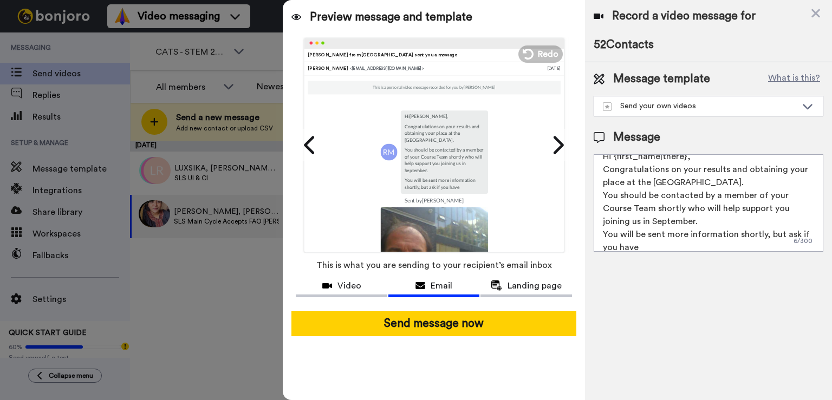
click at [603, 239] on textarea "Hi {first_name|there}, Congratulations on your results and obtaining your place…" at bounding box center [709, 203] width 230 height 98
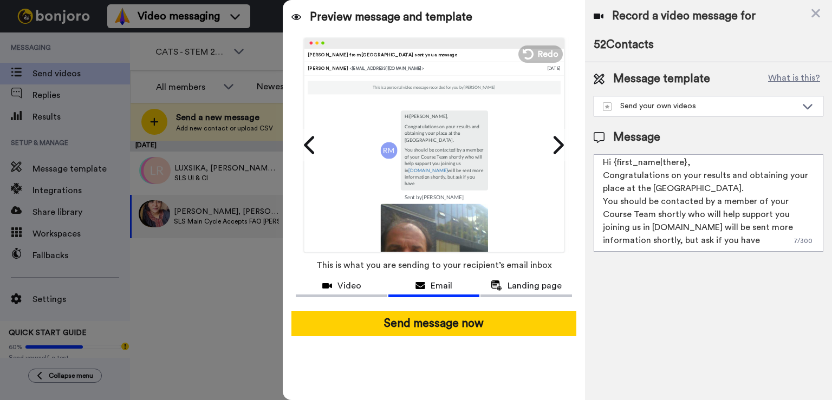
scroll to position [3, 0]
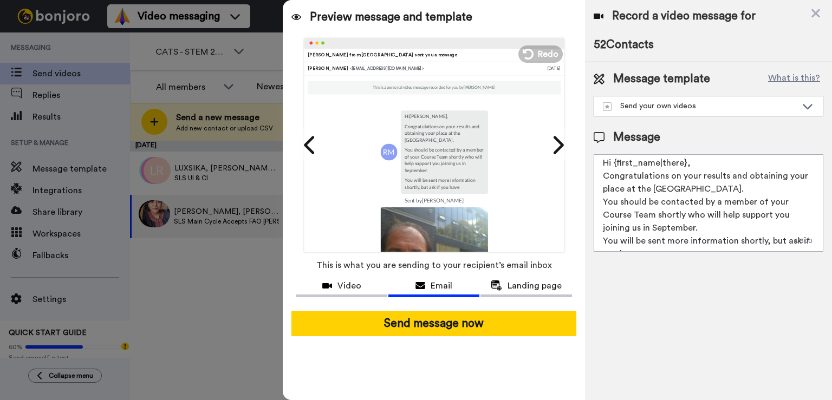
drag, startPoint x: 646, startPoint y: 202, endPoint x: 621, endPoint y: 202, distance: 25.5
click at [621, 202] on textarea "Hi {first_name|there}, Congratulations on your results and obtaining your place…" at bounding box center [709, 203] width 230 height 98
click at [762, 203] on textarea "Hi {first_name|there}, Congratulations on your results and obtaining your place…" at bounding box center [709, 203] width 230 height 98
drag, startPoint x: 706, startPoint y: 213, endPoint x: 690, endPoint y: 215, distance: 15.8
click at [690, 215] on textarea "Hi {first_name|there}, Congratulations on your results and obtaining your place…" at bounding box center [709, 203] width 230 height 98
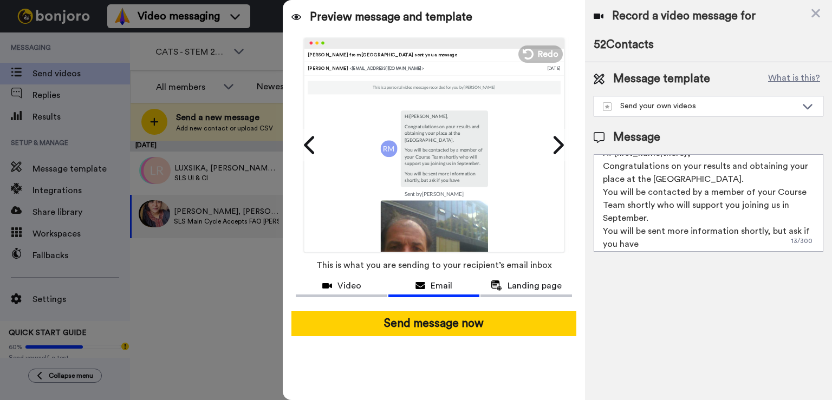
scroll to position [16, 0]
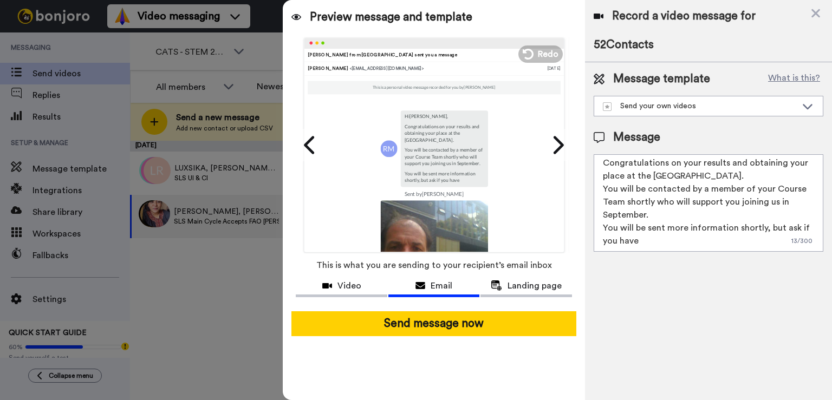
click at [660, 246] on textarea "Hi {first_name|there}, Congratulations on your results and obtaining your place…" at bounding box center [709, 203] width 230 height 98
type textarea "Hi {first_name|there}, Congratulations on your results and obtaining your place…"
click at [512, 289] on span "Landing page" at bounding box center [535, 286] width 54 height 13
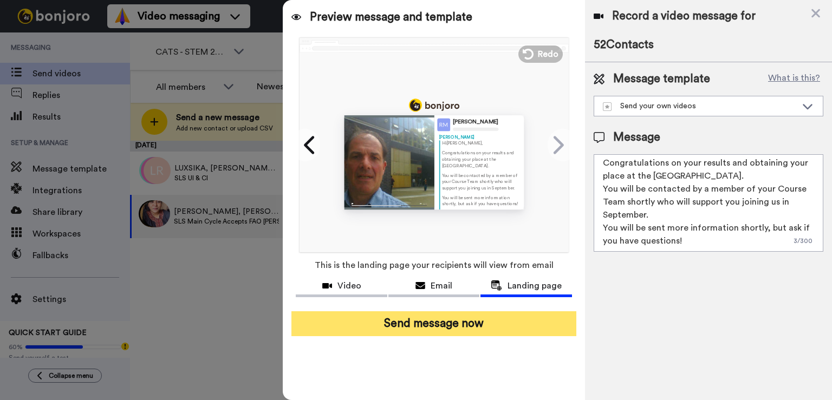
click at [426, 327] on button "Send message now" at bounding box center [433, 323] width 285 height 25
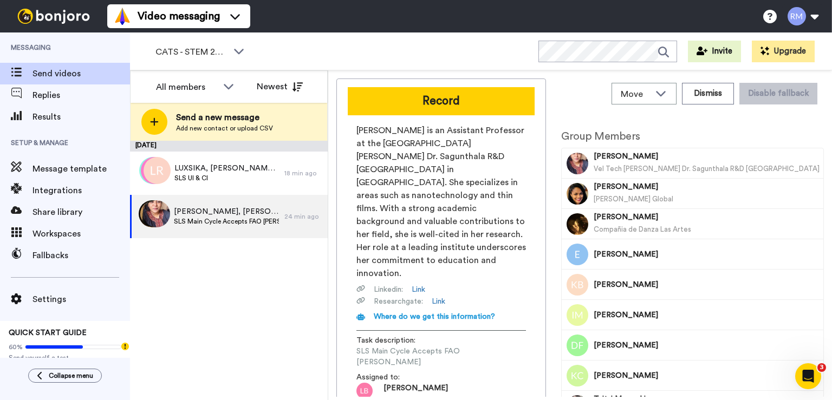
scroll to position [0, 0]
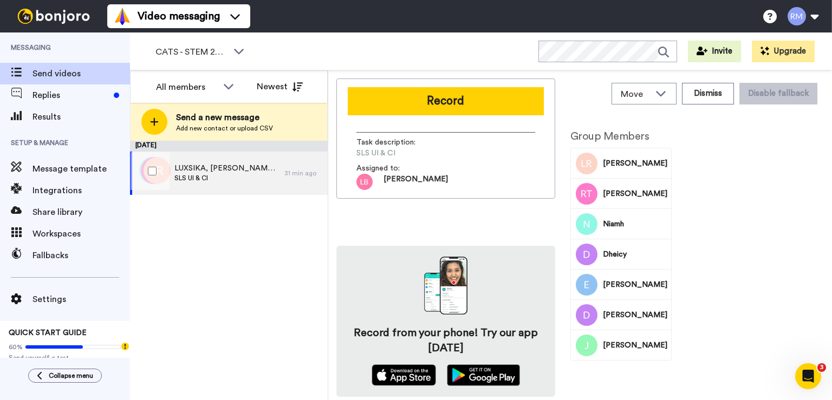
click at [222, 177] on span "SLS UI & CI" at bounding box center [226, 178] width 105 height 9
click at [226, 44] on div "CATS - STEM 2025" at bounding box center [200, 52] width 107 height 22
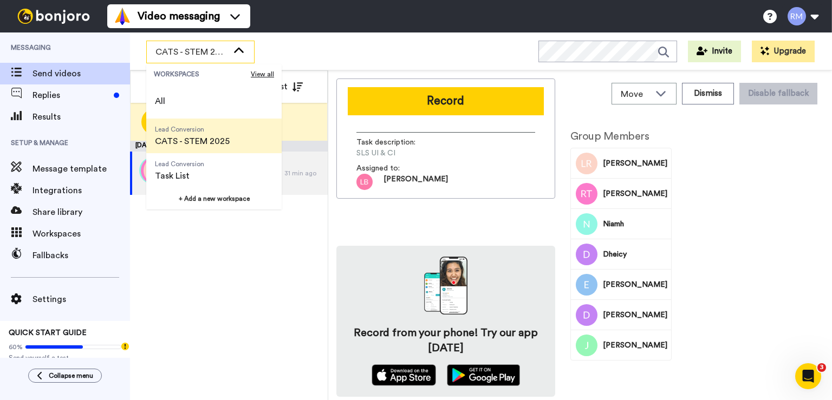
click at [226, 44] on div "CATS - STEM 2025" at bounding box center [200, 52] width 107 height 22
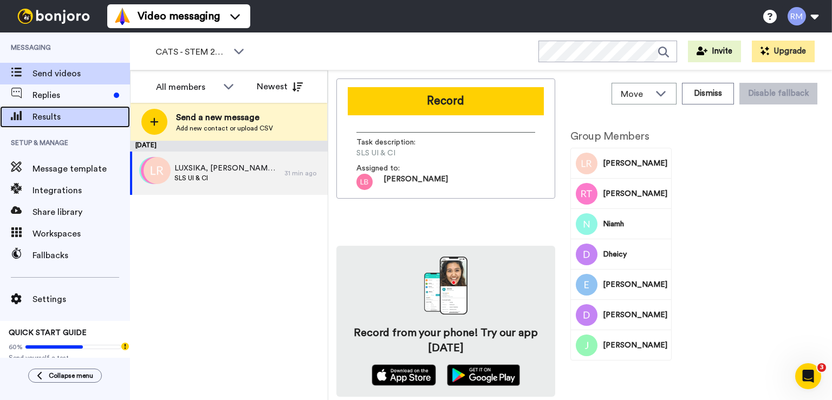
click at [42, 118] on span "Results" at bounding box center [82, 117] width 98 height 13
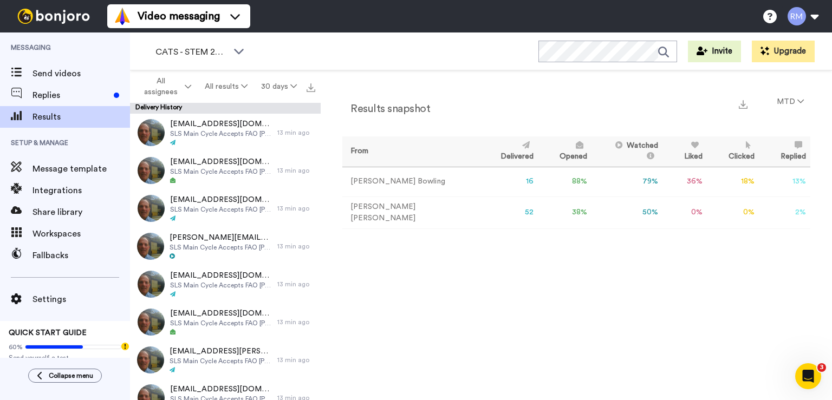
click at [385, 181] on td "[PERSON_NAME]" at bounding box center [410, 182] width 137 height 30
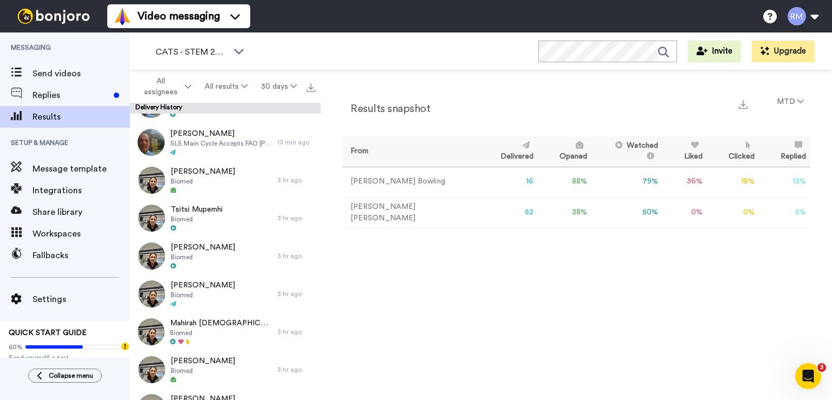
scroll to position [1932, 0]
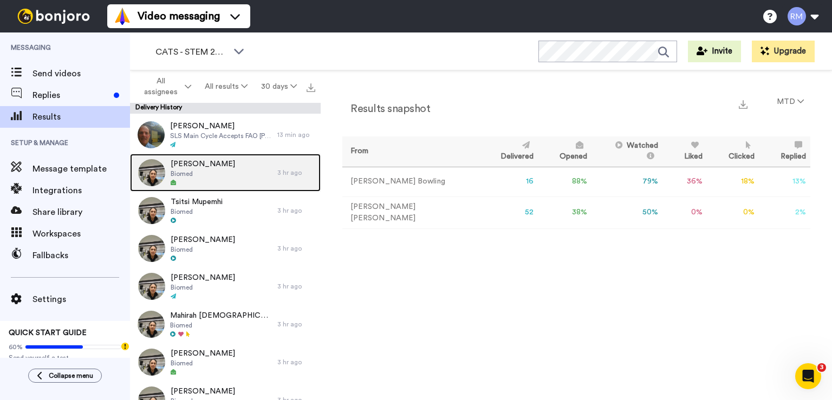
click at [220, 171] on span "Biomed" at bounding box center [203, 174] width 64 height 9
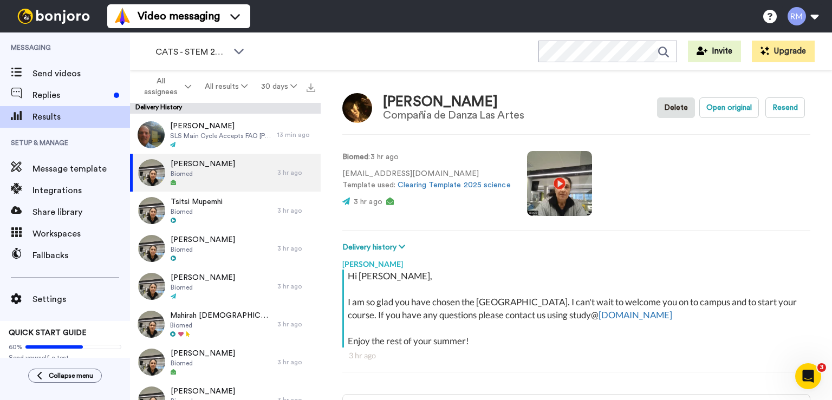
scroll to position [2, 0]
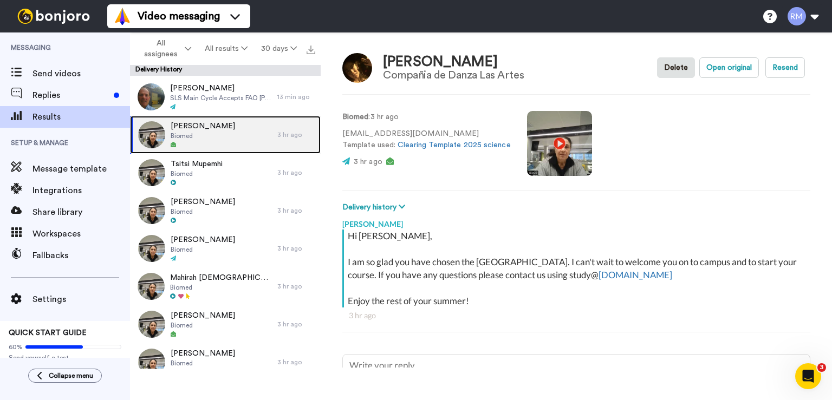
click at [206, 140] on div "Daiana Choroszczucha Biomed" at bounding box center [203, 135] width 64 height 28
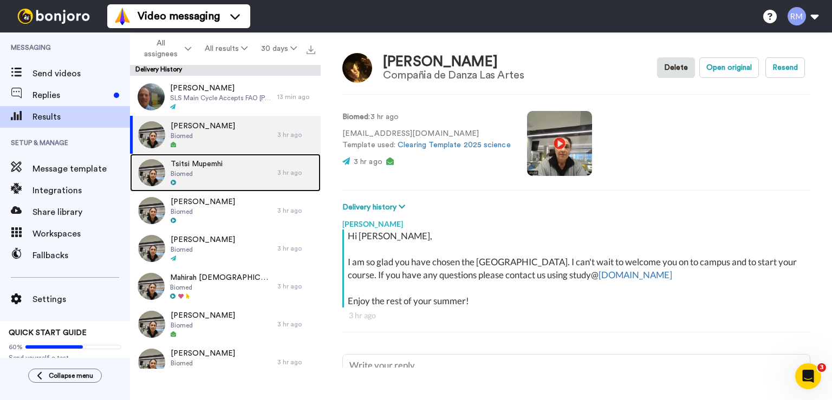
click at [196, 172] on span "Biomed" at bounding box center [197, 174] width 52 height 9
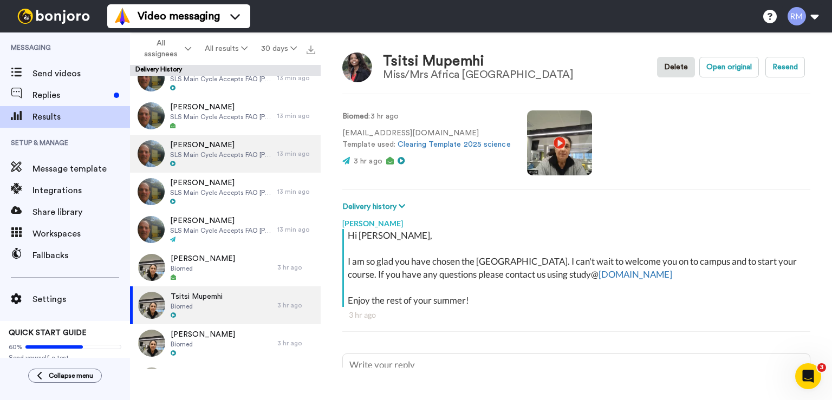
scroll to position [1755, 0]
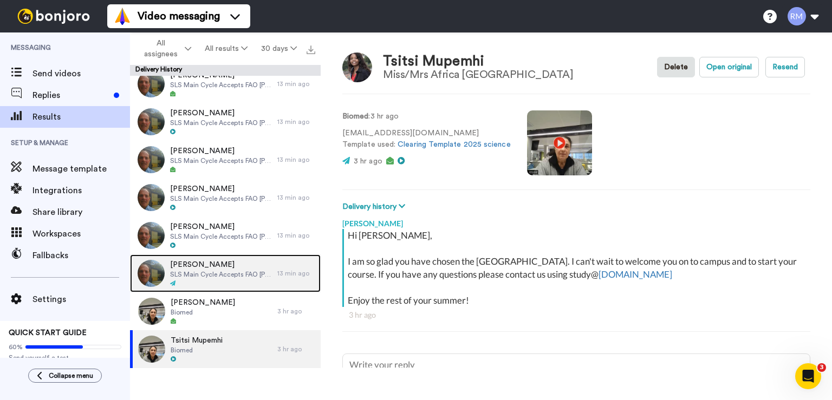
click at [212, 278] on span "SLS Main Cycle Accepts FAO Robin" at bounding box center [221, 274] width 102 height 9
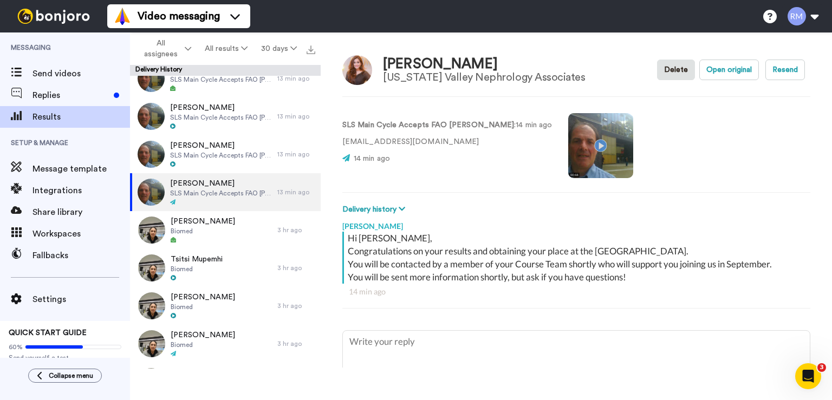
scroll to position [1800, 0]
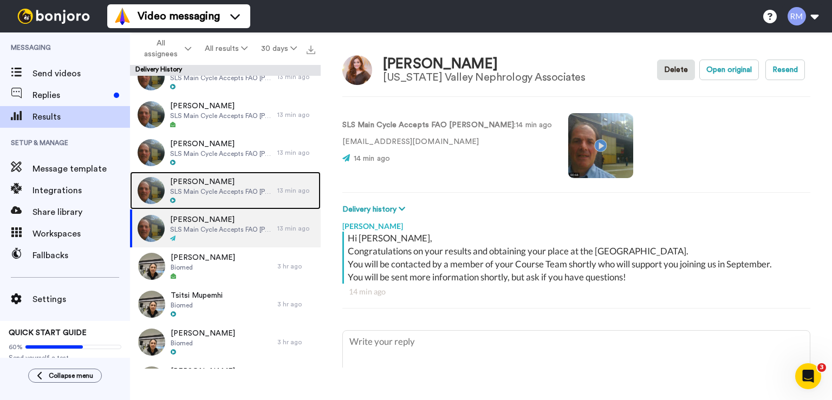
click at [207, 189] on span "SLS Main Cycle Accepts FAO Robin" at bounding box center [221, 191] width 102 height 9
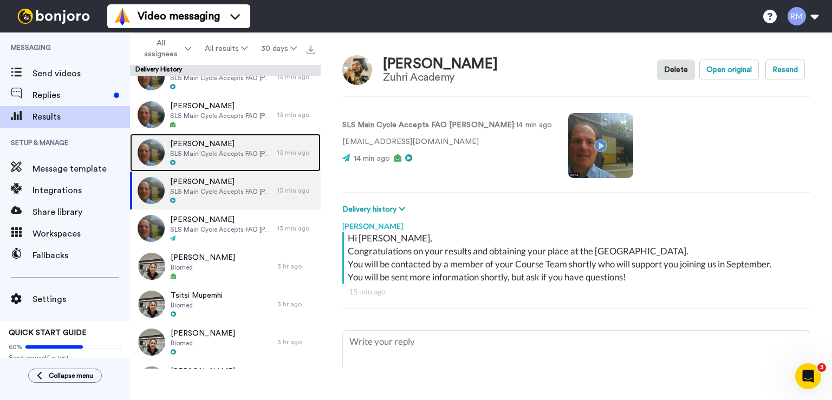
click at [203, 155] on span "SLS Main Cycle Accepts FAO Robin" at bounding box center [221, 154] width 102 height 9
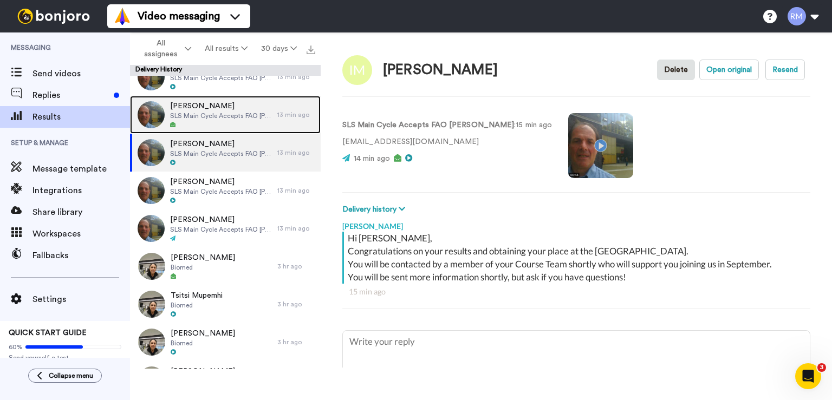
click at [209, 116] on span "SLS Main Cycle Accepts FAO Robin" at bounding box center [221, 116] width 102 height 9
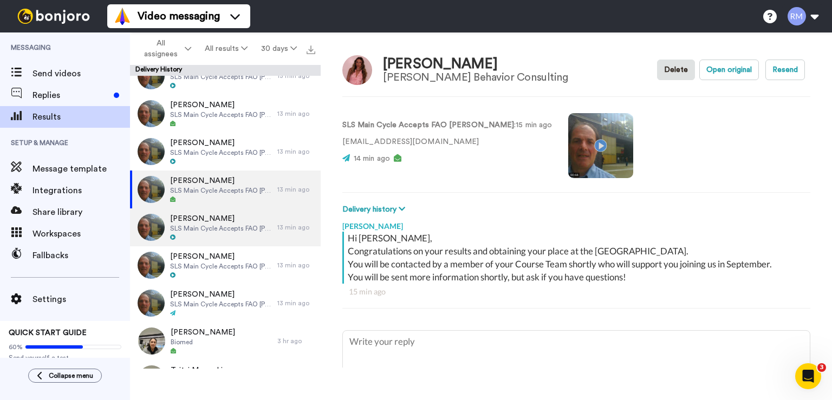
scroll to position [1712, 0]
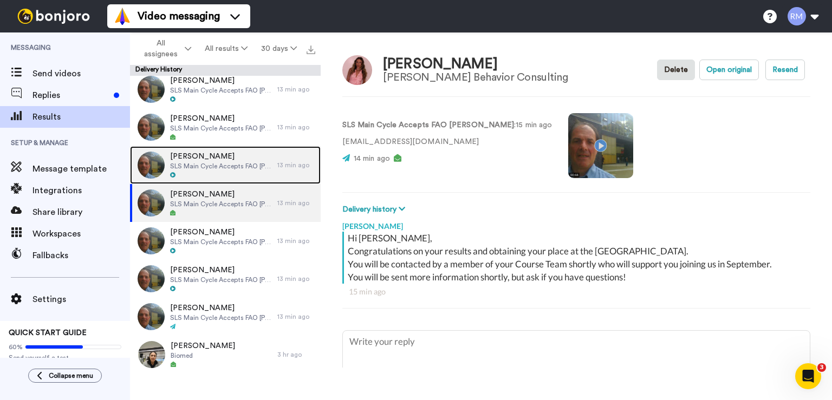
click at [205, 165] on span "SLS Main Cycle Accepts FAO Robin" at bounding box center [221, 166] width 102 height 9
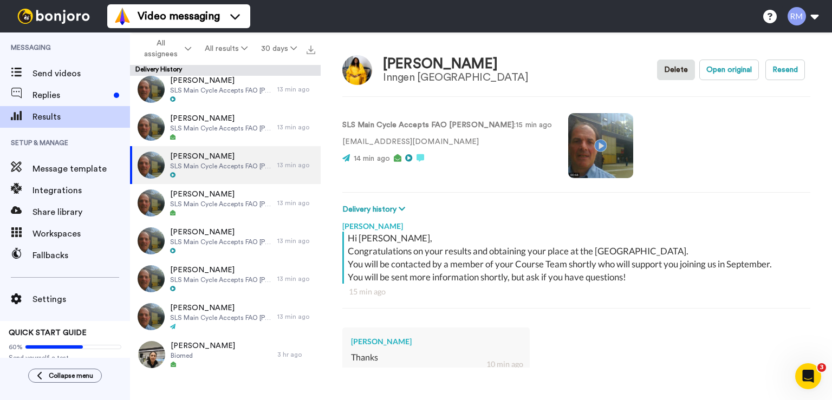
scroll to position [1667, 0]
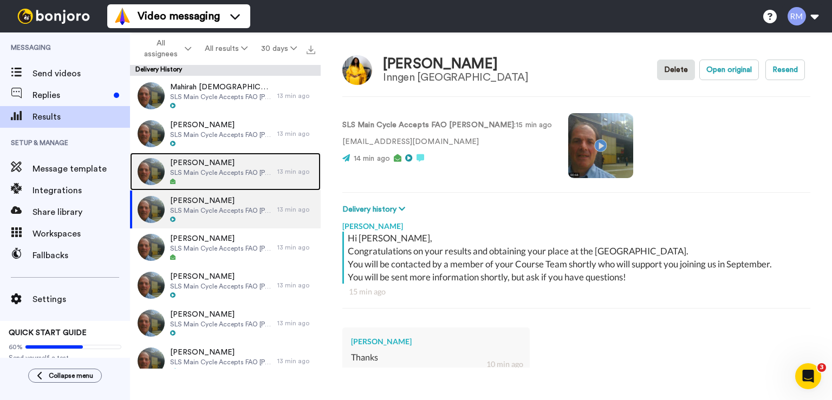
click at [197, 170] on span "SLS Main Cycle Accepts FAO Robin" at bounding box center [221, 172] width 102 height 9
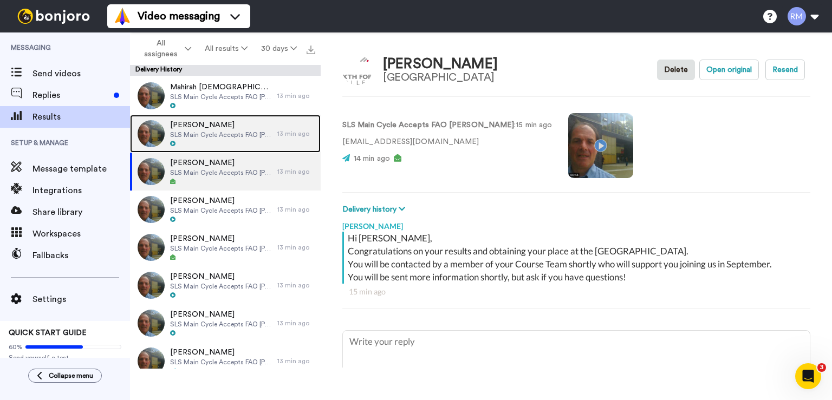
click at [197, 139] on div "Faiza Tariq SLS Main Cycle Accepts FAO Robin" at bounding box center [221, 134] width 102 height 28
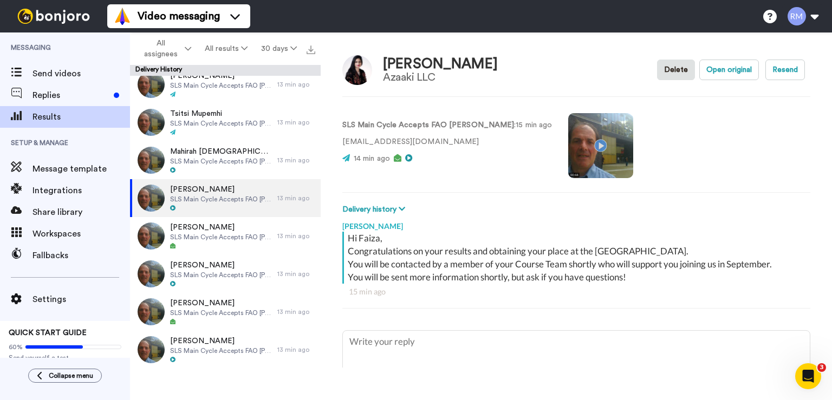
scroll to position [1579, 0]
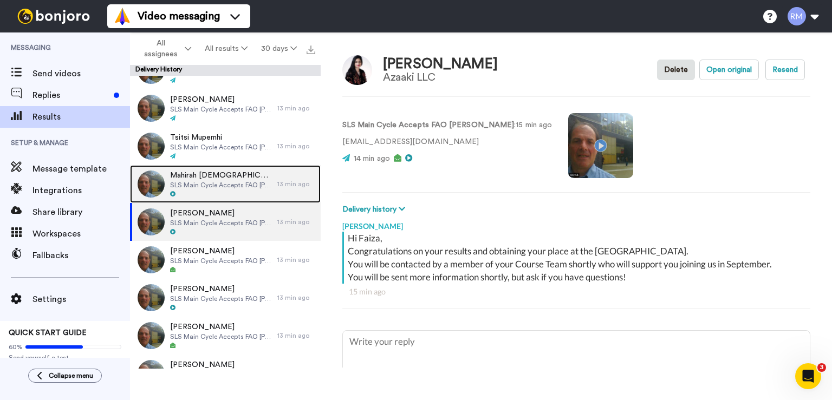
click at [191, 185] on span "SLS Main Cycle Accepts FAO Robin" at bounding box center [221, 185] width 102 height 9
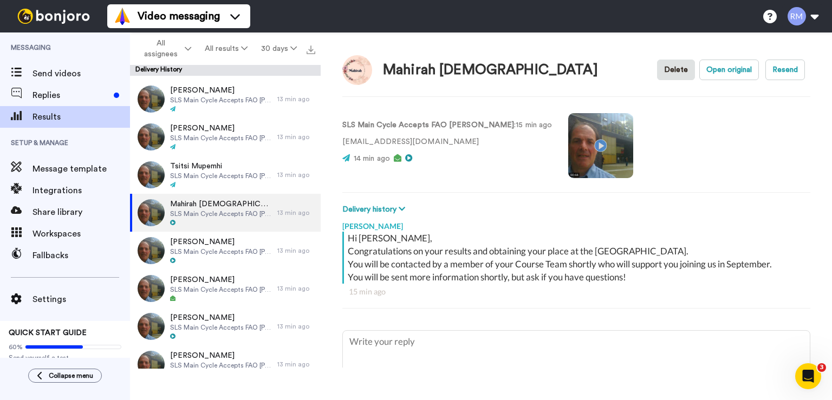
scroll to position [1535, 0]
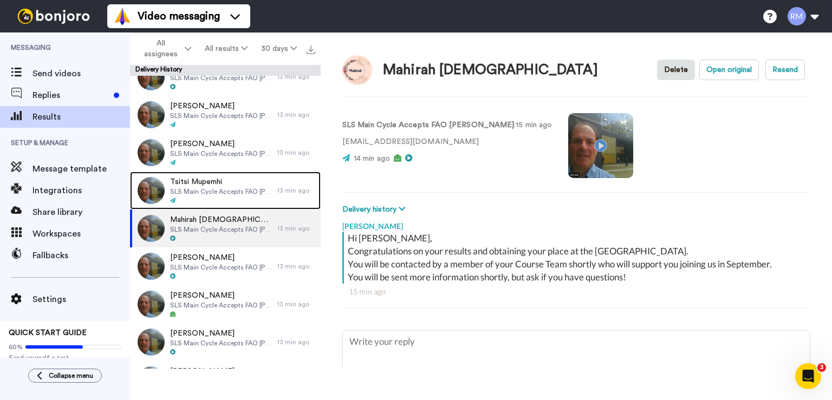
click at [191, 185] on span "Tsitsi Mupemhi" at bounding box center [221, 182] width 102 height 11
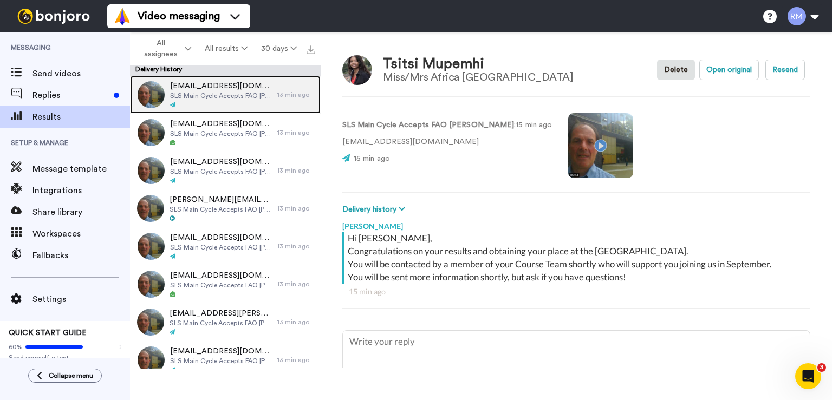
click at [209, 91] on span "princessjesswa@gmail.com" at bounding box center [221, 86] width 102 height 11
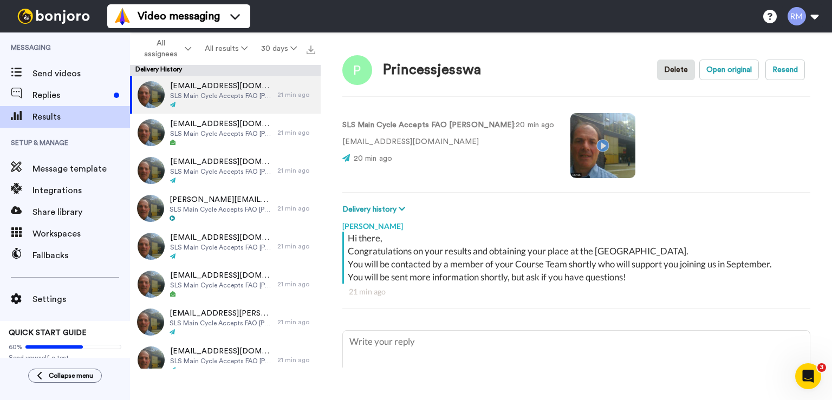
type textarea "x"
